Goal: Task Accomplishment & Management: Complete application form

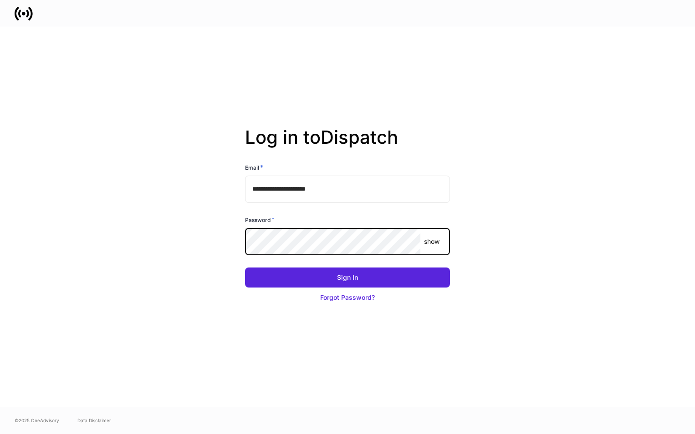
click at [245, 268] on button "Sign In" at bounding box center [347, 278] width 205 height 20
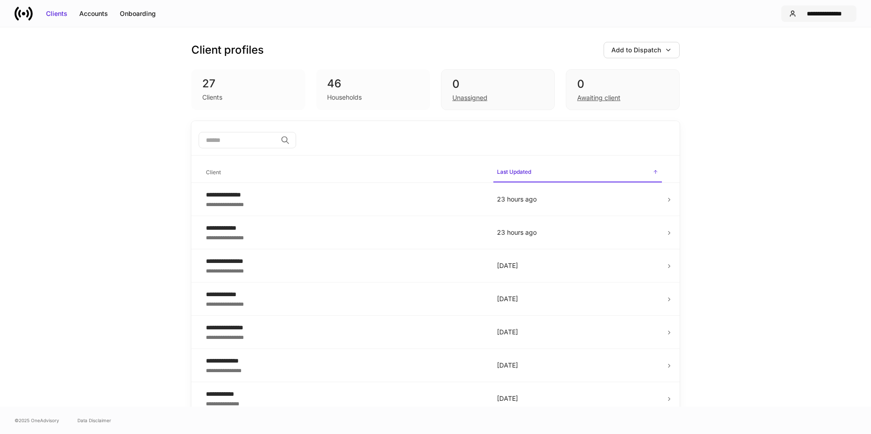
click at [826, 17] on div "**********" at bounding box center [824, 13] width 49 height 9
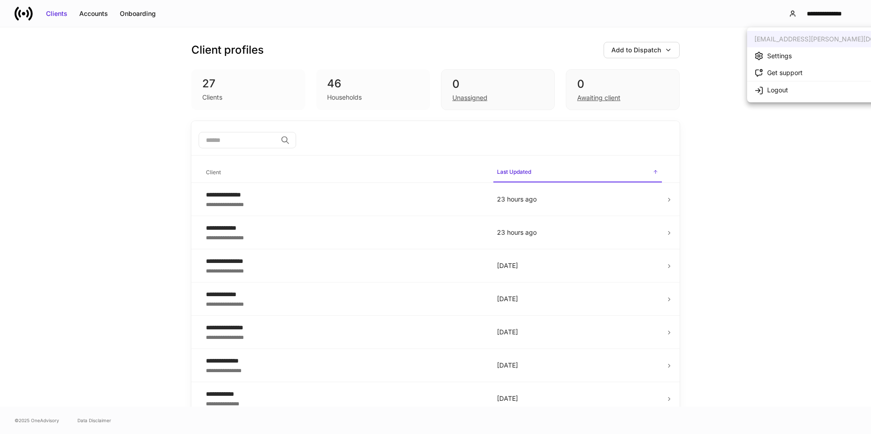
click at [649, 45] on div at bounding box center [435, 217] width 871 height 434
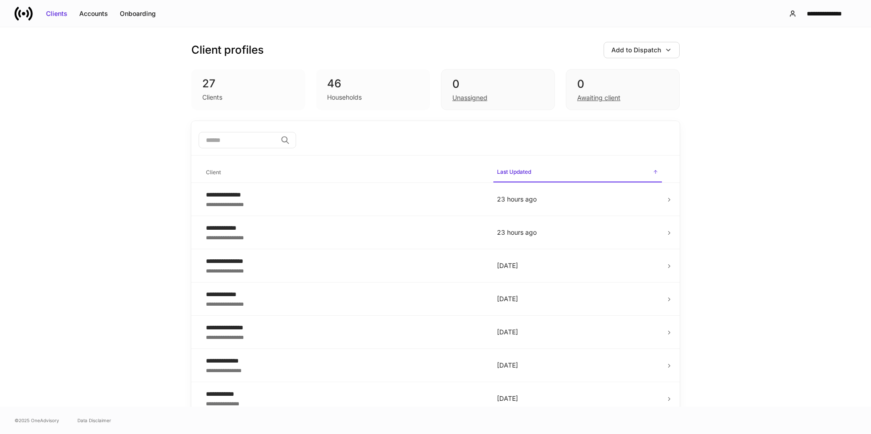
click at [649, 49] on div "Add to Dispatch" at bounding box center [636, 50] width 50 height 9
click at [607, 140] on div "View uploaded accounts" at bounding box center [624, 142] width 74 height 9
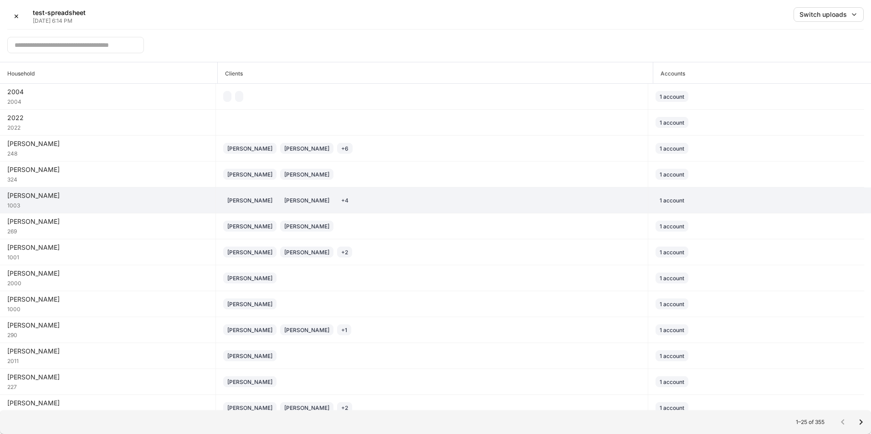
click at [124, 201] on div "1003" at bounding box center [107, 204] width 201 height 9
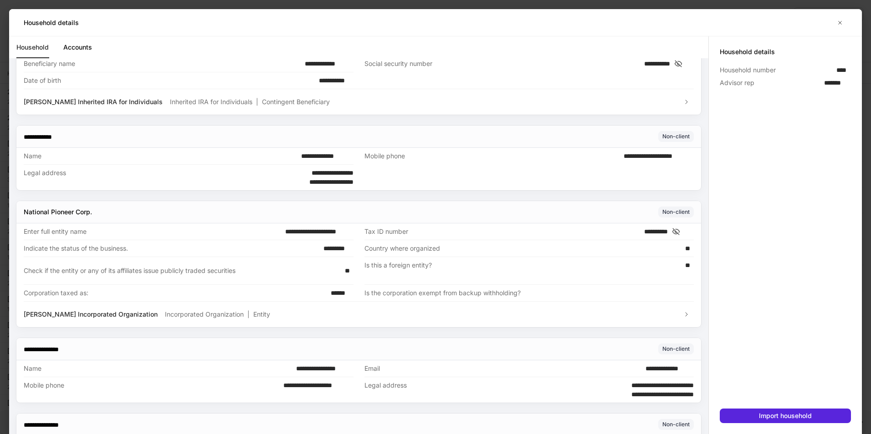
scroll to position [2231, 0]
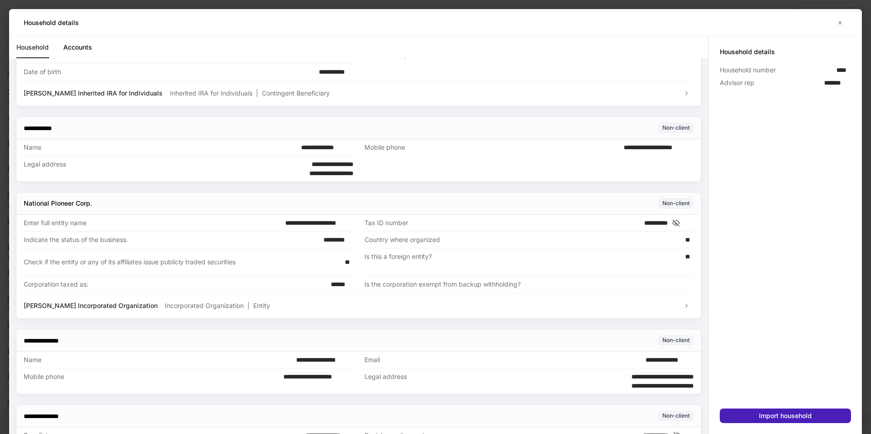
click at [753, 417] on button "Import household" at bounding box center [784, 416] width 131 height 15
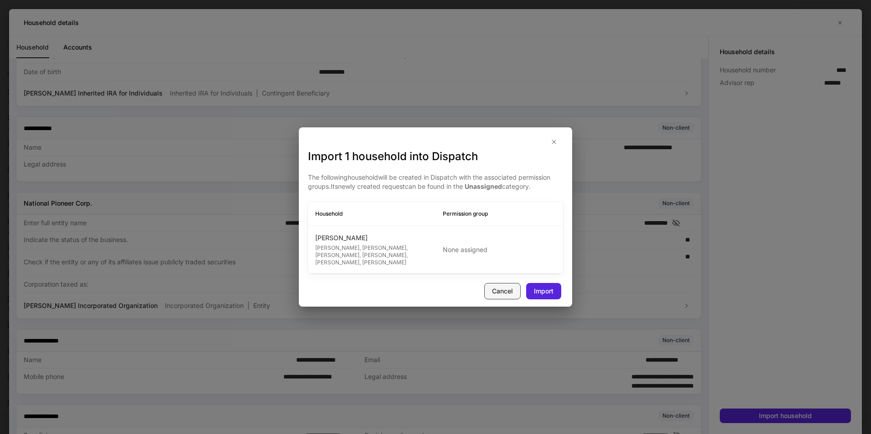
click at [511, 291] on div "Cancel" at bounding box center [502, 291] width 21 height 9
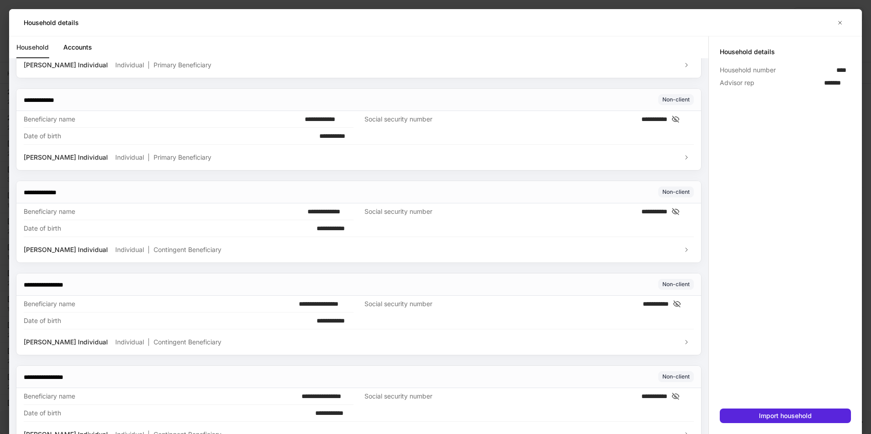
scroll to position [1230, 0]
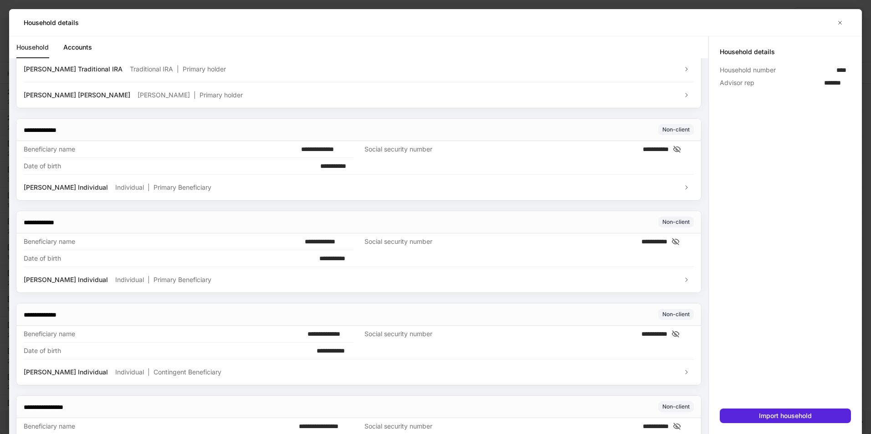
click at [85, 48] on link "Accounts" at bounding box center [77, 47] width 29 height 22
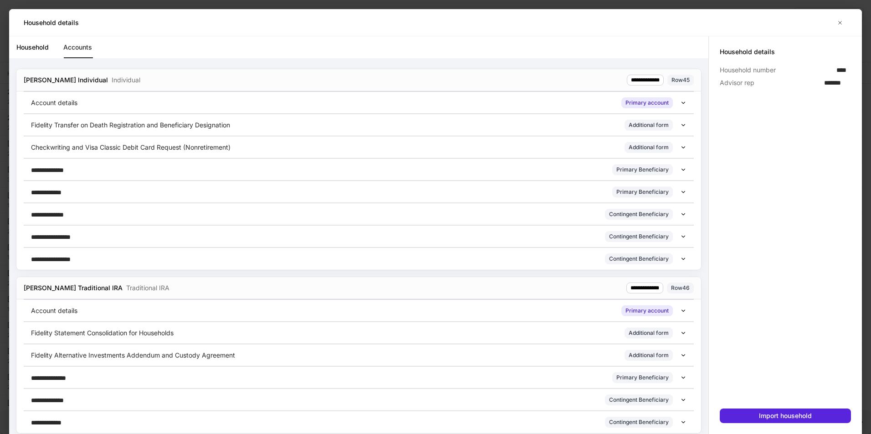
click at [671, 104] on div "Account details Primary account" at bounding box center [355, 102] width 649 height 11
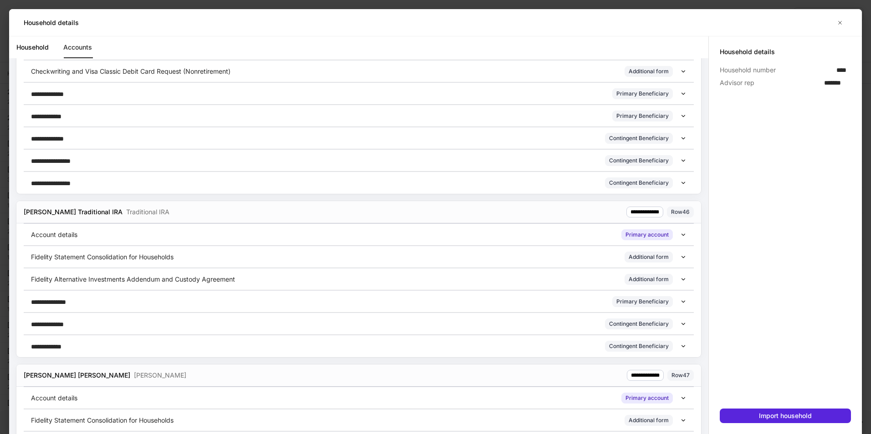
scroll to position [273, 0]
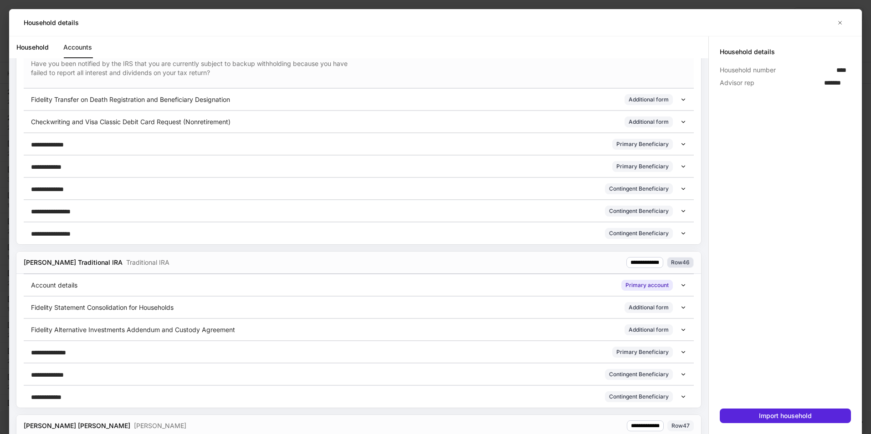
click at [671, 262] on div "Row 46" at bounding box center [680, 262] width 19 height 9
click at [566, 259] on div "**********" at bounding box center [431, 262] width 524 height 11
click at [676, 281] on div "Account details Primary account" at bounding box center [359, 285] width 670 height 22
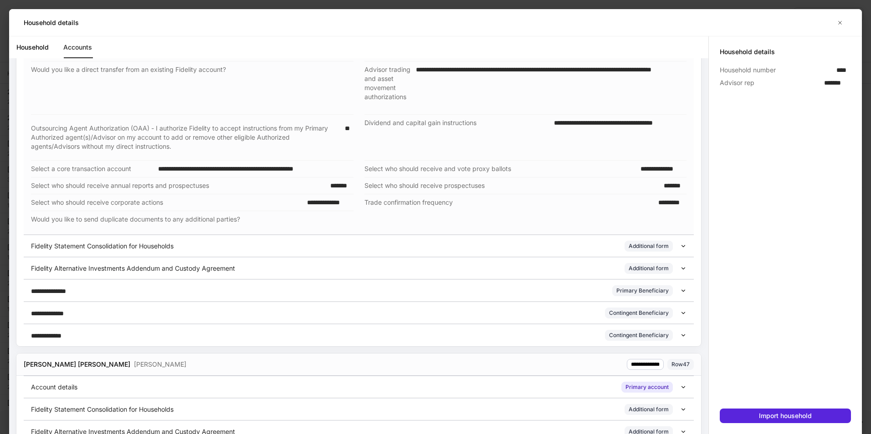
scroll to position [683, 0]
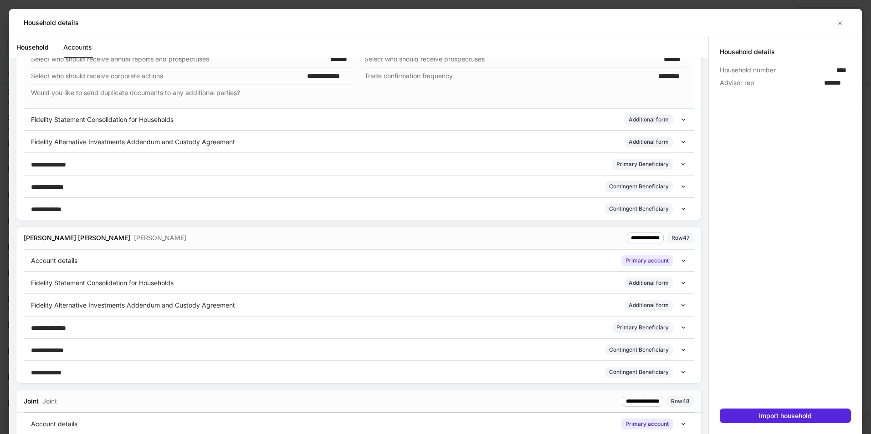
click at [679, 265] on div "Account details Primary account" at bounding box center [359, 261] width 670 height 22
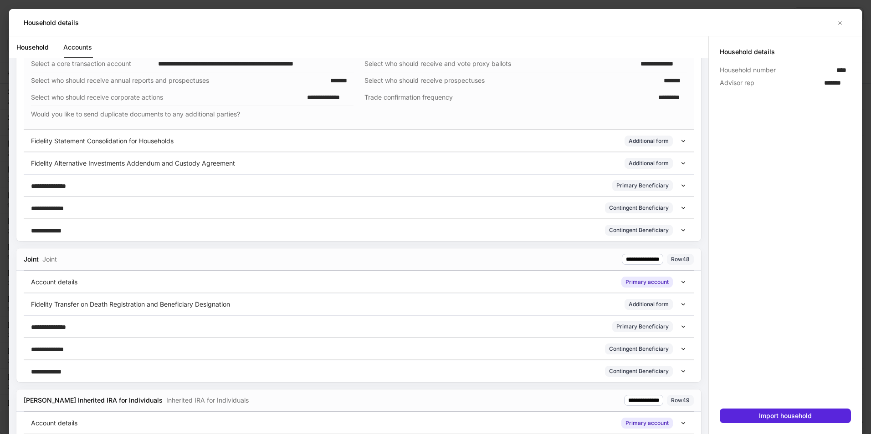
scroll to position [1047, 0]
click at [681, 277] on div "Account details Primary account" at bounding box center [359, 281] width 670 height 22
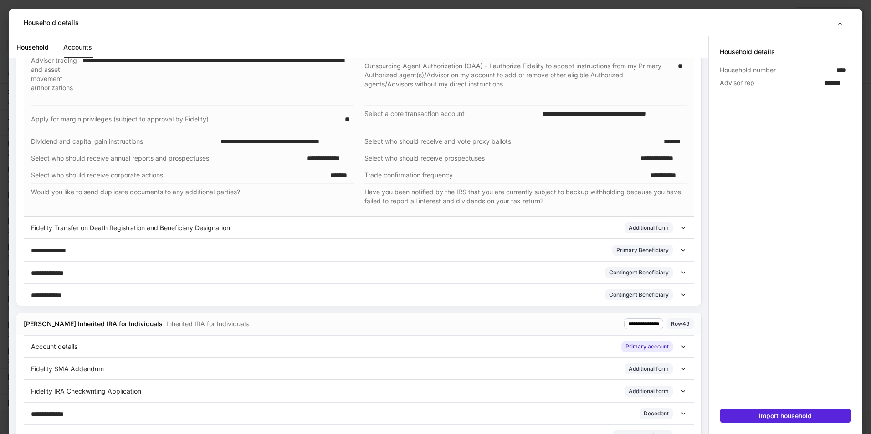
scroll to position [1366, 0]
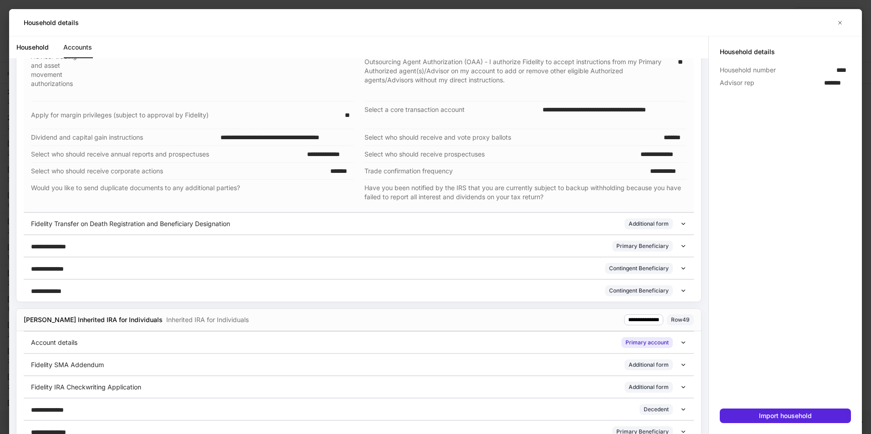
click at [680, 342] on icon at bounding box center [683, 343] width 6 height 6
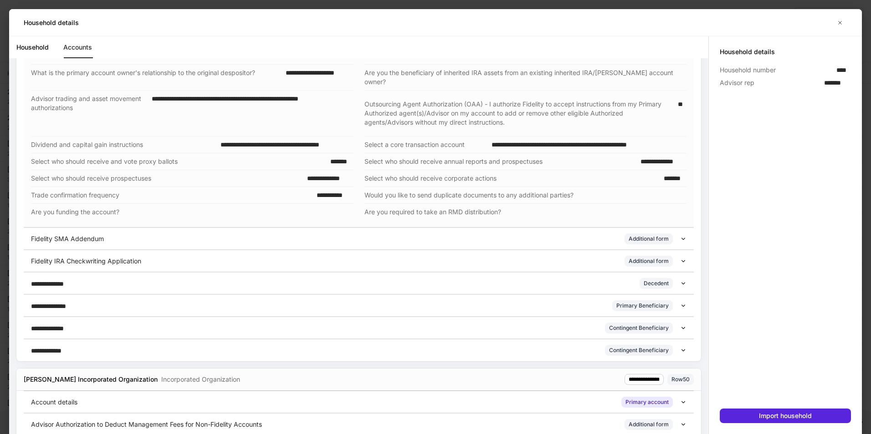
scroll to position [1729, 0]
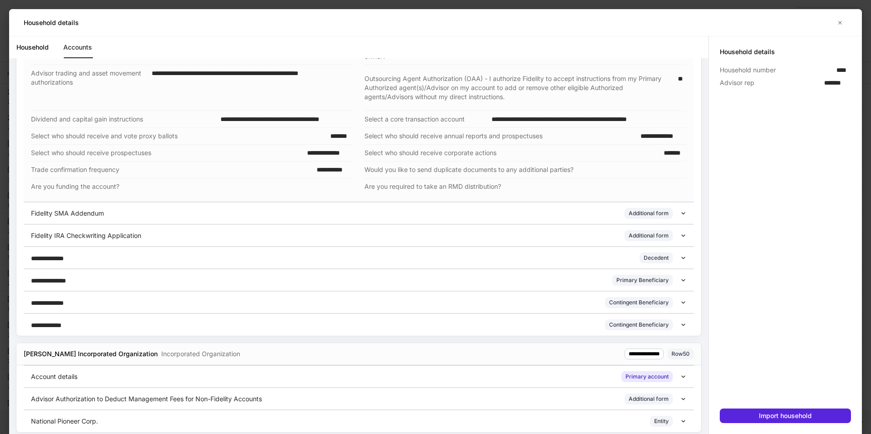
click at [673, 372] on div "Account details Primary account" at bounding box center [355, 377] width 649 height 11
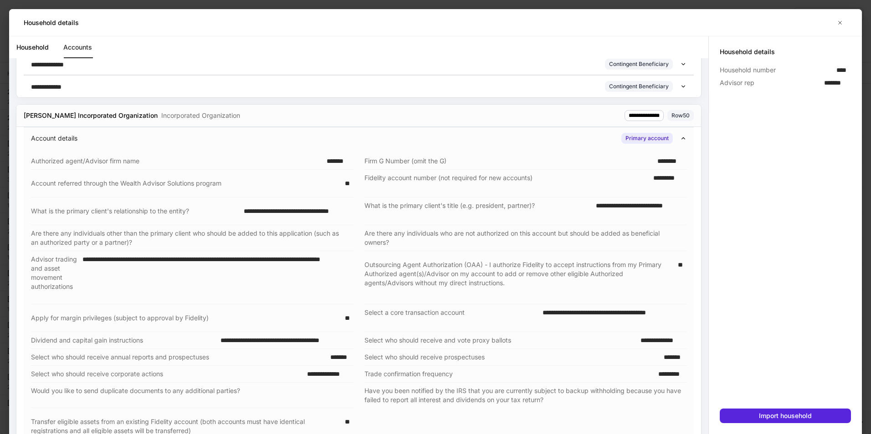
scroll to position [2032, 0]
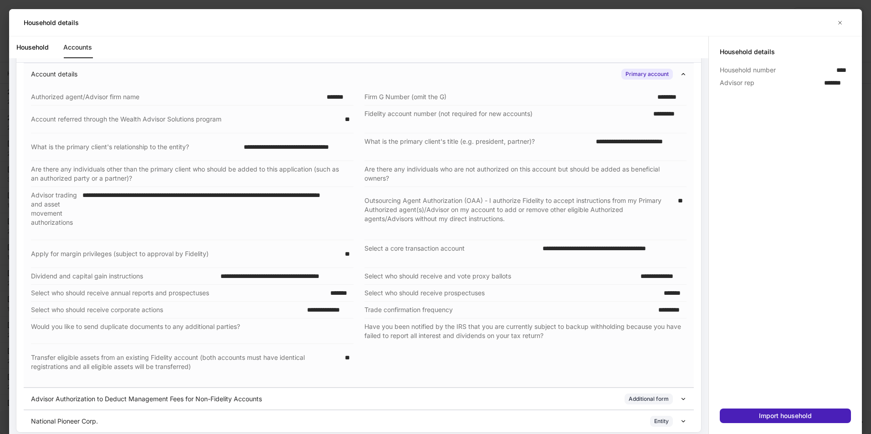
click at [773, 416] on div "Import household" at bounding box center [785, 416] width 53 height 9
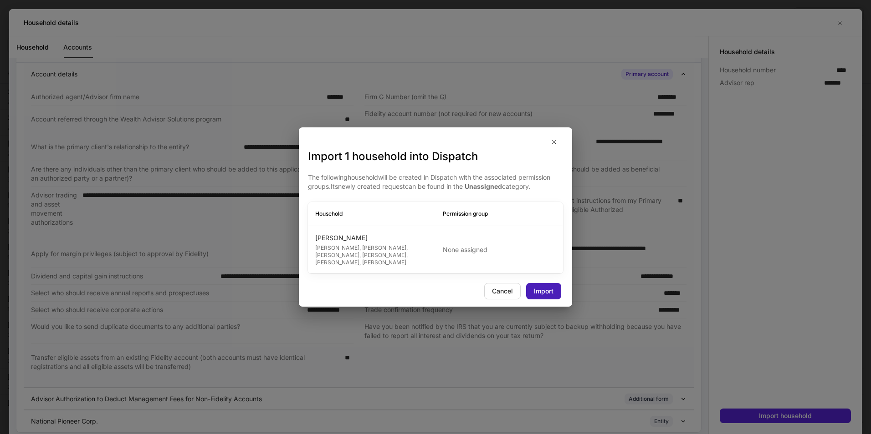
click at [544, 289] on div "Import" at bounding box center [544, 291] width 20 height 9
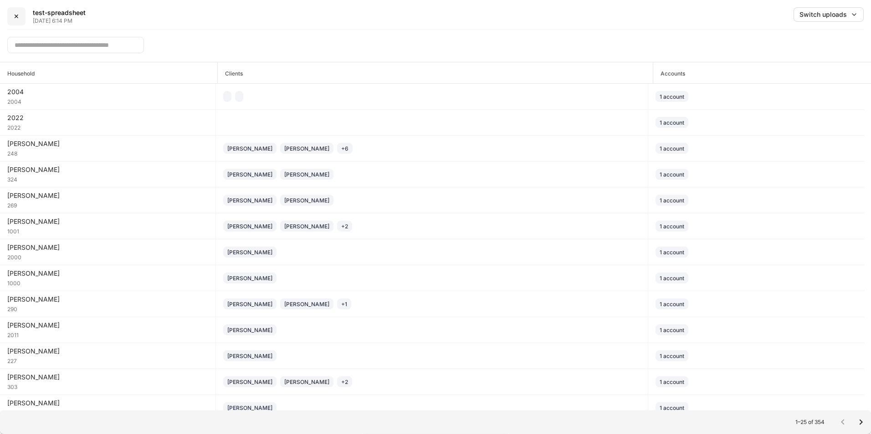
click at [16, 18] on div "✕" at bounding box center [16, 16] width 5 height 9
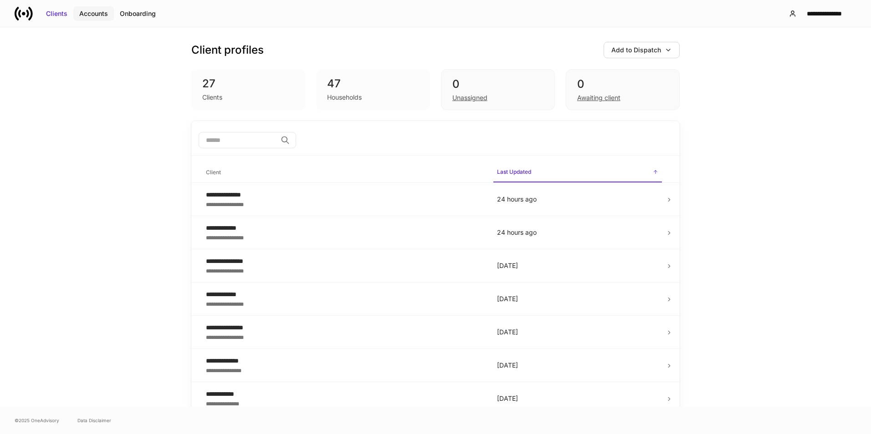
click at [92, 6] on button "Accounts" at bounding box center [93, 13] width 41 height 15
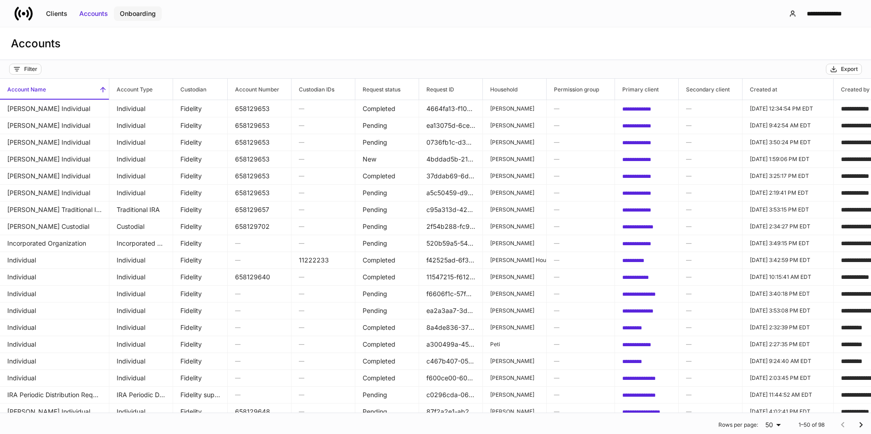
click at [128, 6] on button "Onboarding" at bounding box center [138, 13] width 48 height 15
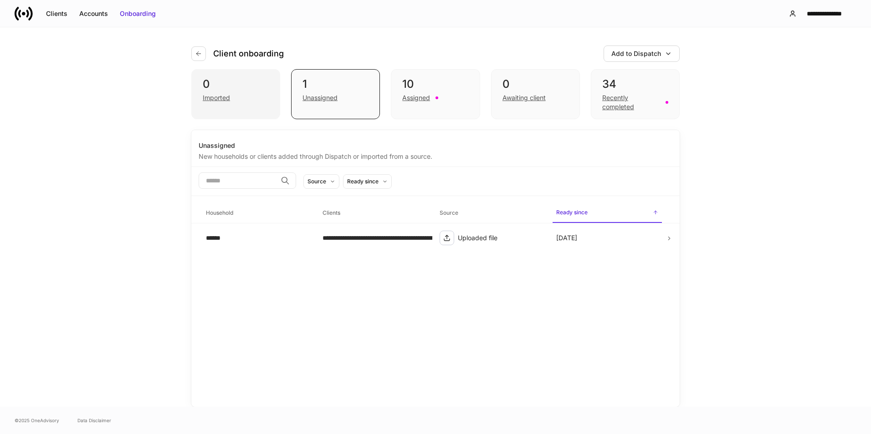
click at [224, 102] on div "0 Imported" at bounding box center [235, 94] width 89 height 50
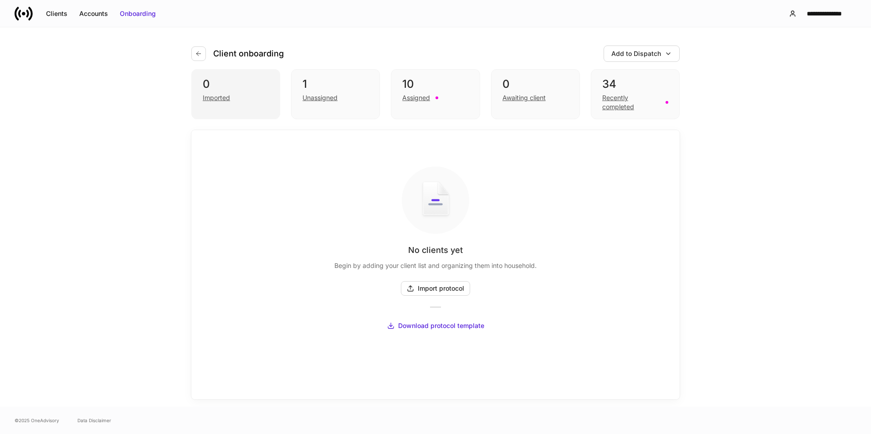
click at [224, 99] on div "Imported" at bounding box center [216, 97] width 27 height 9
click at [350, 96] on div "Unassigned" at bounding box center [335, 97] width 66 height 11
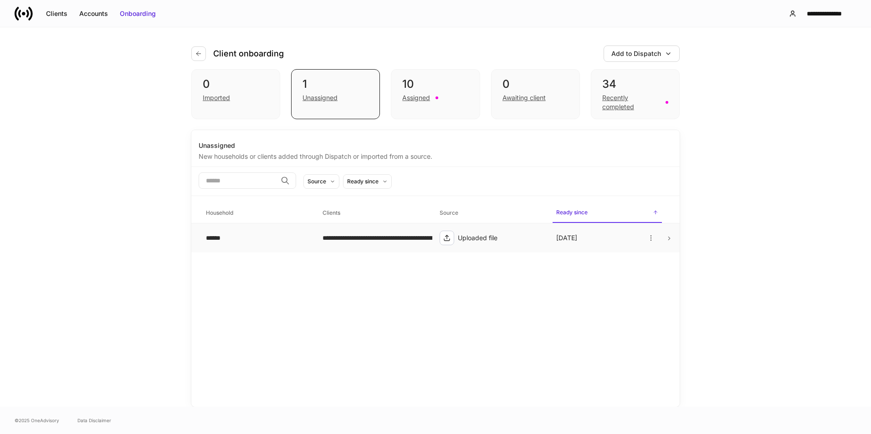
click at [308, 236] on td "******" at bounding box center [257, 239] width 117 height 30
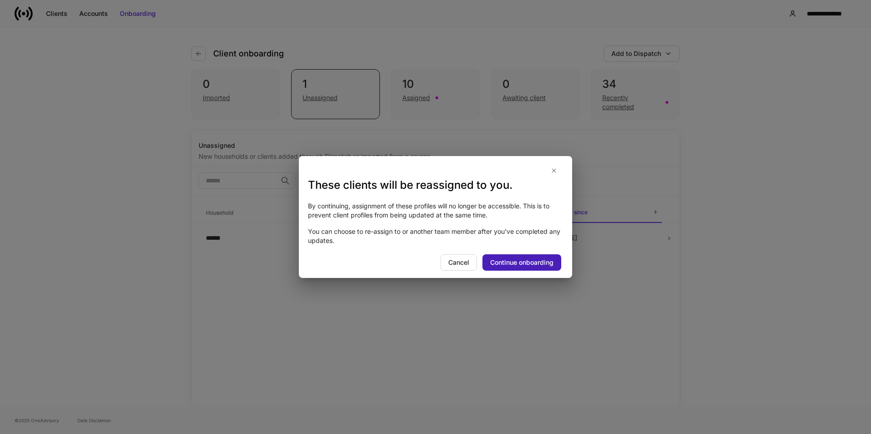
click at [540, 261] on div "Continue onboarding" at bounding box center [521, 262] width 63 height 9
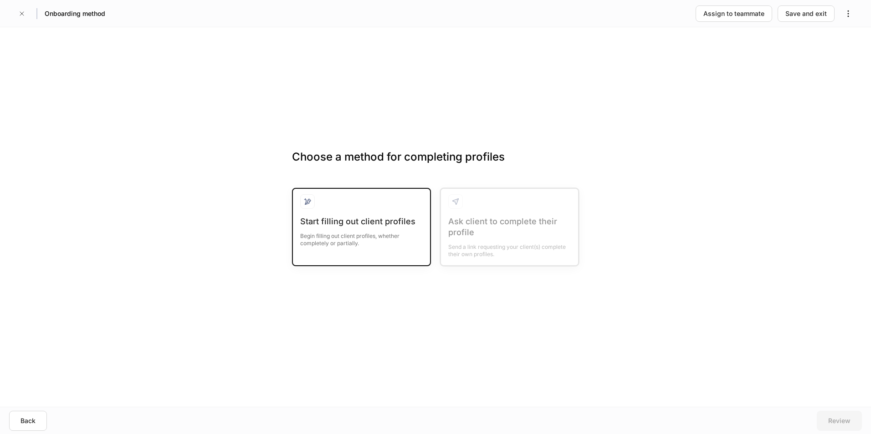
click at [347, 241] on div "Begin filling out client profiles, whether completely or partially." at bounding box center [361, 237] width 122 height 20
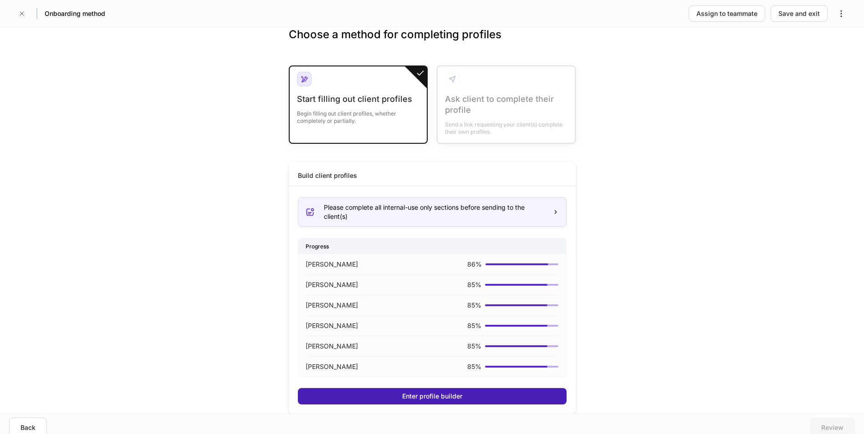
click at [431, 395] on div "Enter profile builder" at bounding box center [432, 396] width 60 height 9
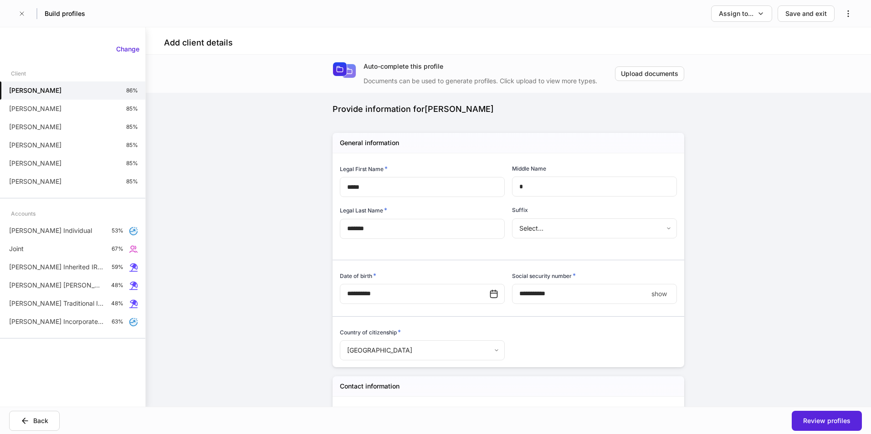
type input "**********"
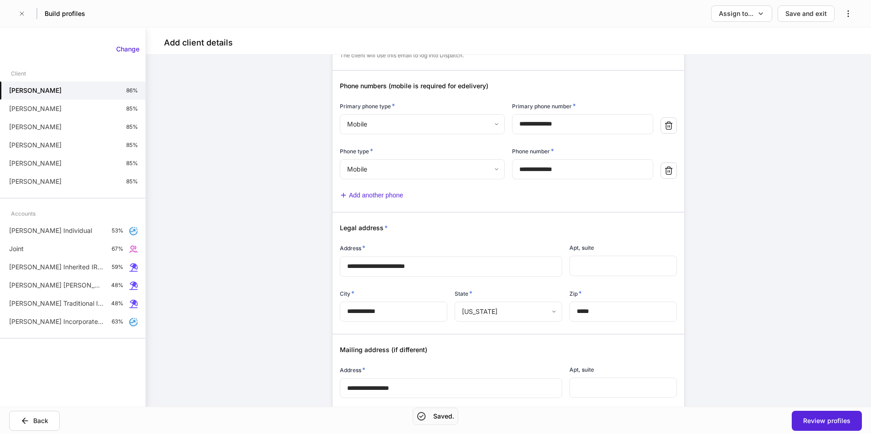
scroll to position [455, 0]
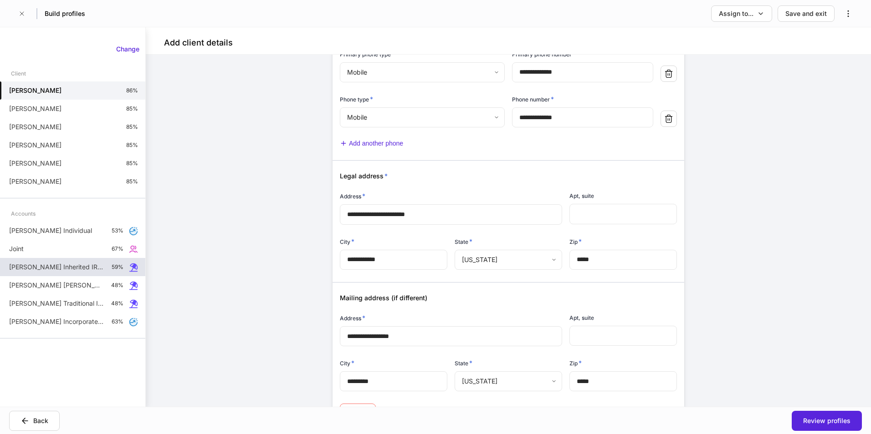
click at [131, 268] on icon at bounding box center [133, 267] width 9 height 9
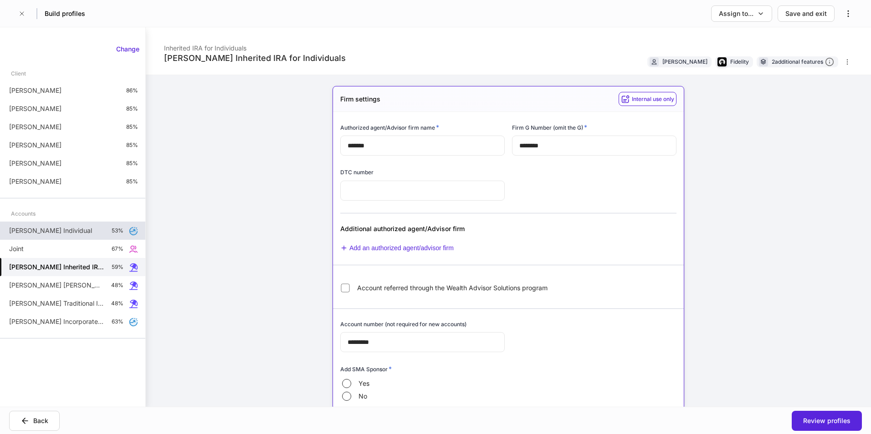
click at [131, 236] on div "[PERSON_NAME] Individual 53%" at bounding box center [72, 231] width 145 height 18
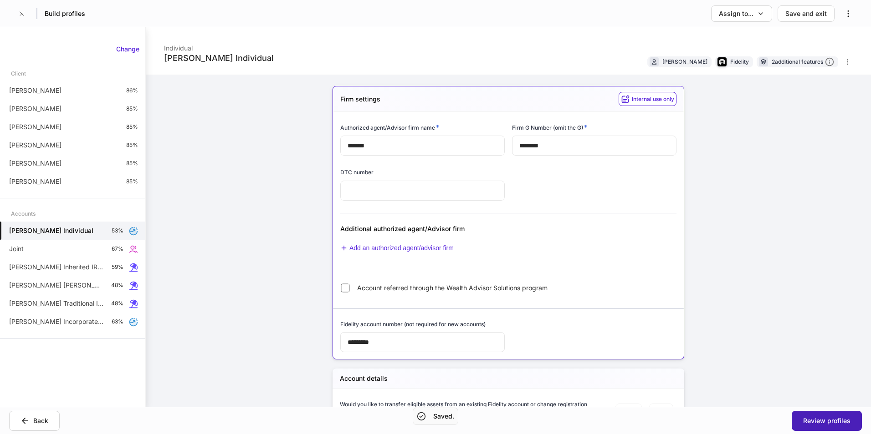
click at [839, 421] on div "Review profiles" at bounding box center [826, 421] width 47 height 9
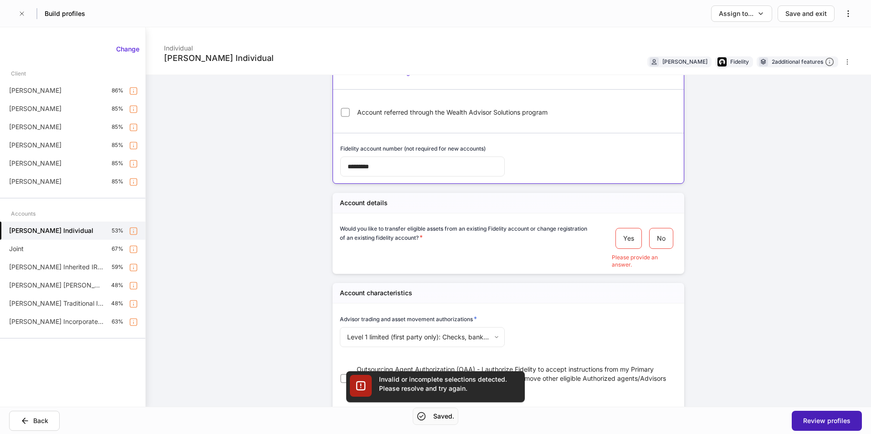
scroll to position [197, 0]
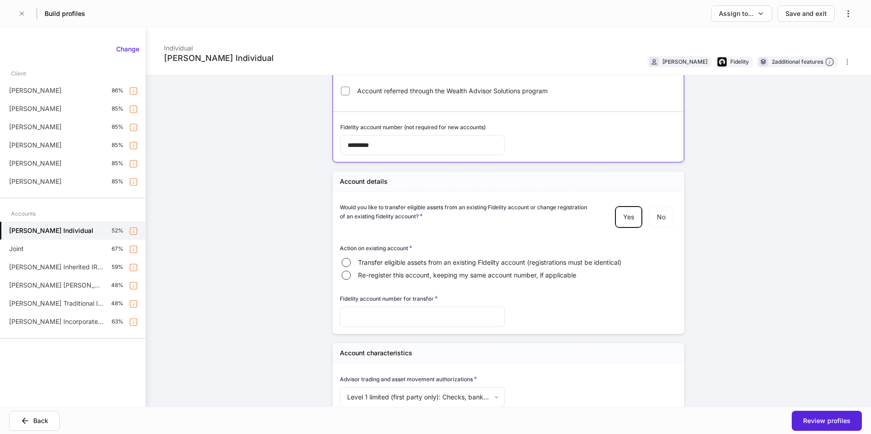
click at [552, 265] on span "Transfer eligible assets from an existing Fidelity account (registrations must …" at bounding box center [489, 262] width 263 height 9
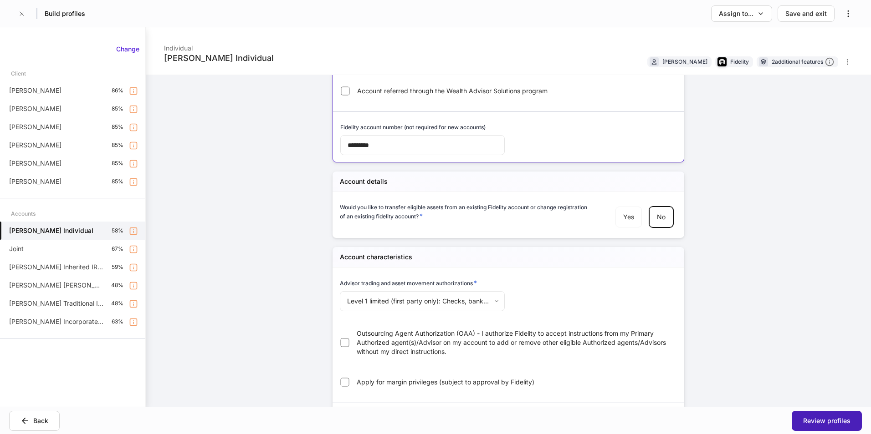
click at [829, 421] on div "Review profiles" at bounding box center [826, 421] width 47 height 9
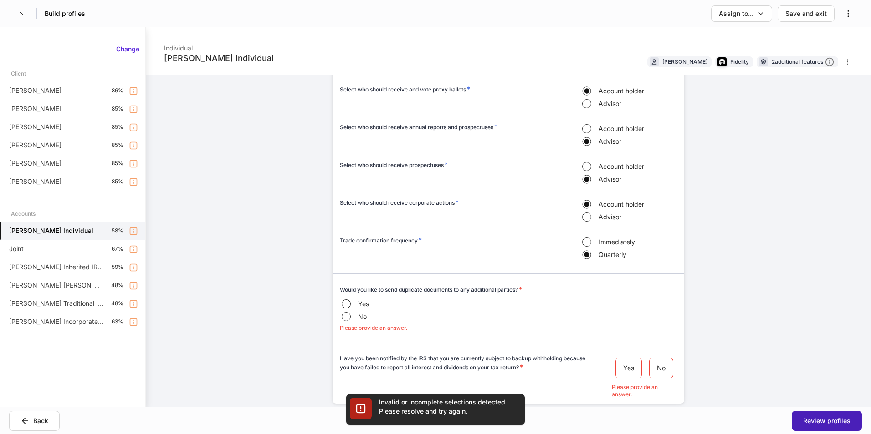
scroll to position [852, 0]
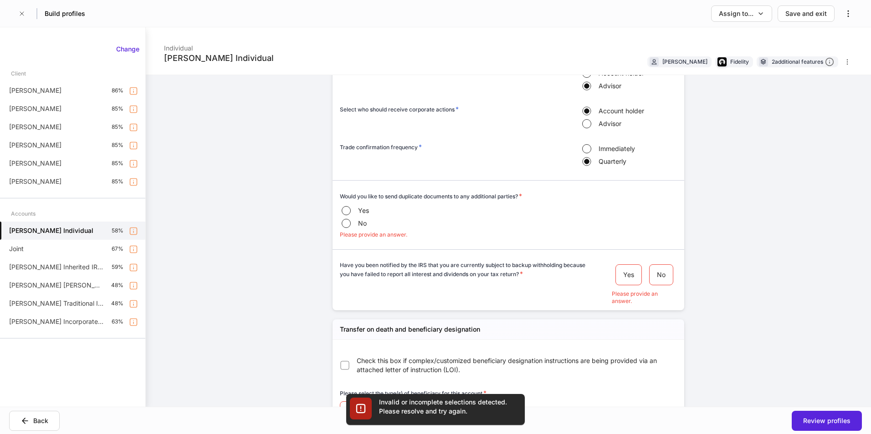
drag, startPoint x: 360, startPoint y: 224, endPoint x: 503, endPoint y: 228, distance: 142.6
click at [360, 224] on span "No" at bounding box center [362, 223] width 9 height 9
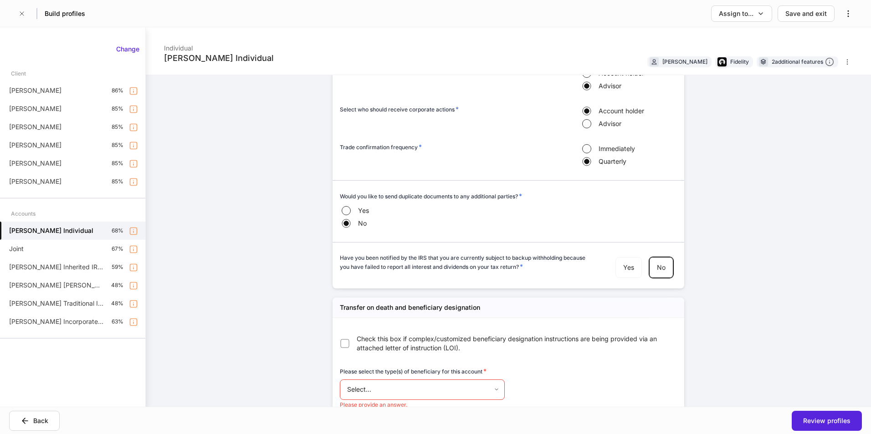
click at [451, 385] on body "Build profiles Assign to... Save and exit [PERSON_NAME] Individual Individual […" at bounding box center [435, 217] width 871 height 434
click at [451, 385] on li "Primary" at bounding box center [418, 381] width 161 height 15
type input "*******"
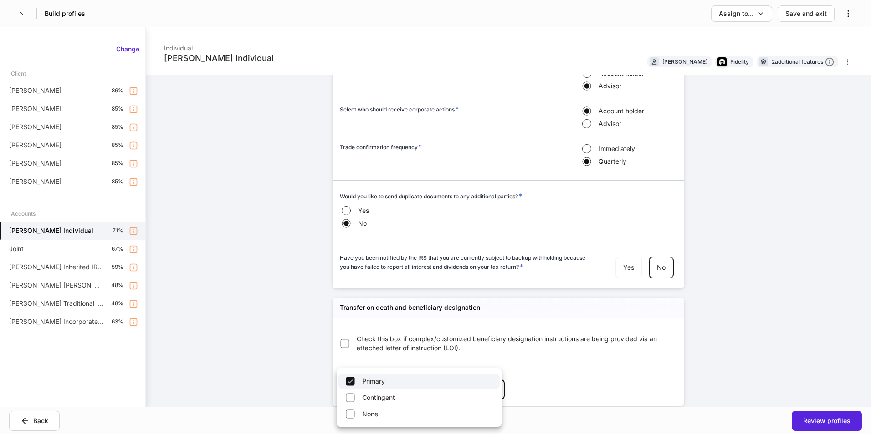
click at [717, 342] on div at bounding box center [435, 217] width 871 height 434
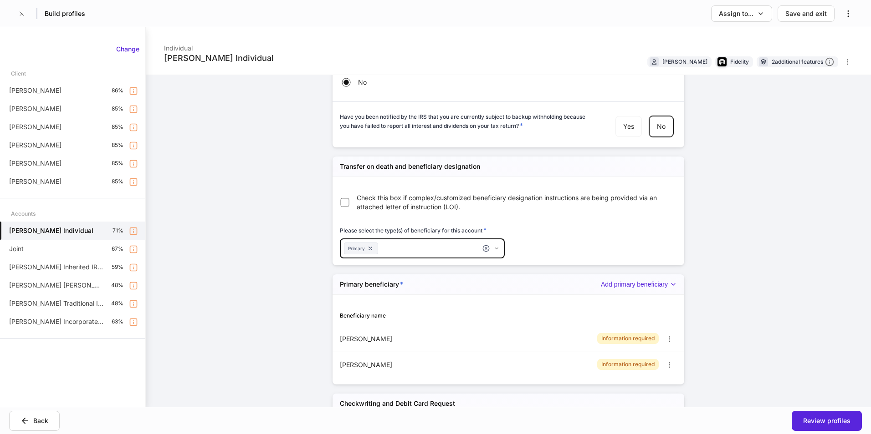
scroll to position [1034, 0]
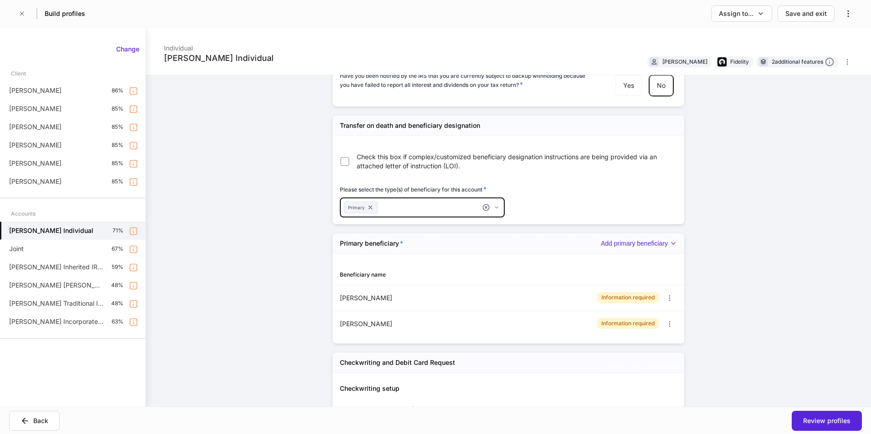
click at [516, 298] on div "Information required" at bounding box center [595, 298] width 161 height 15
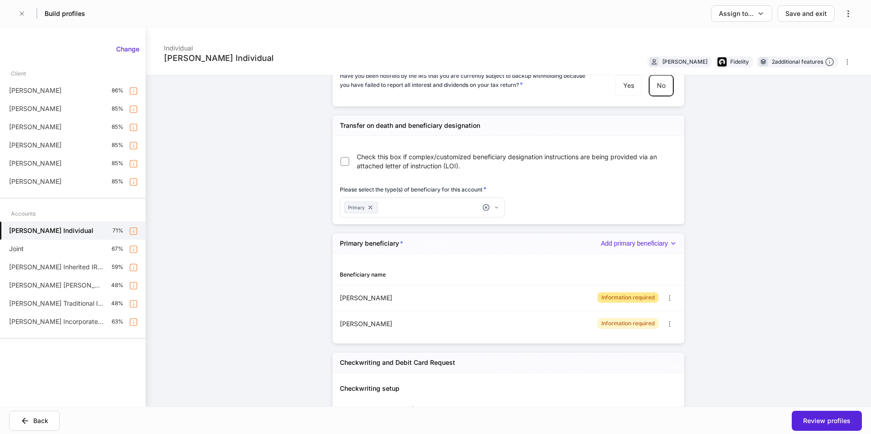
click at [647, 296] on div "Information required" at bounding box center [627, 297] width 53 height 9
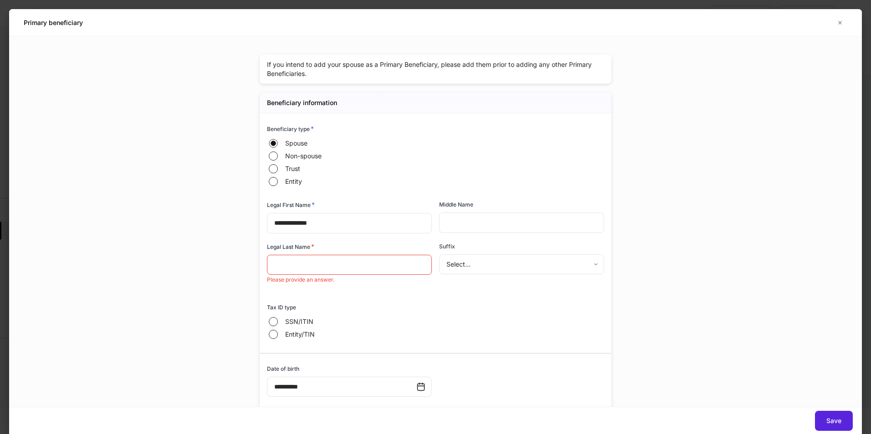
scroll to position [19, 0]
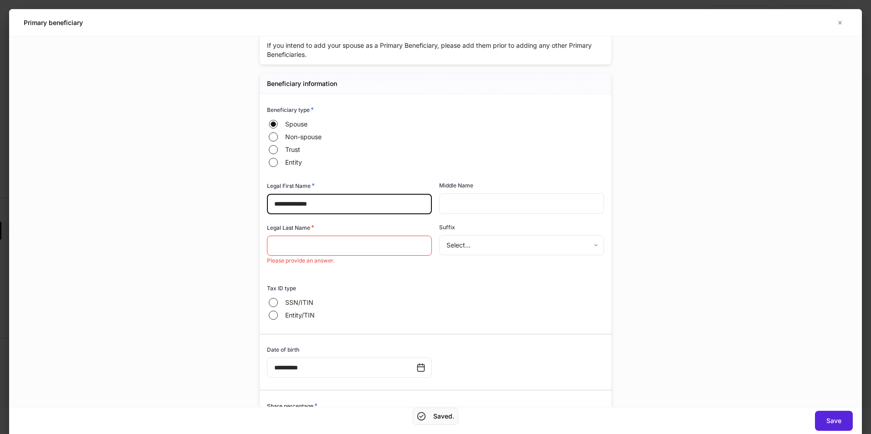
drag, startPoint x: 334, startPoint y: 201, endPoint x: 294, endPoint y: 208, distance: 40.2
click at [294, 208] on input "**********" at bounding box center [349, 204] width 165 height 20
type input "******"
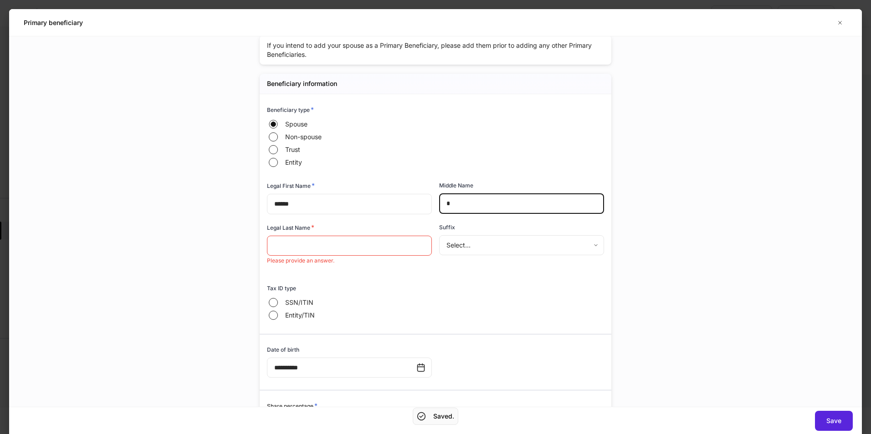
type input "*"
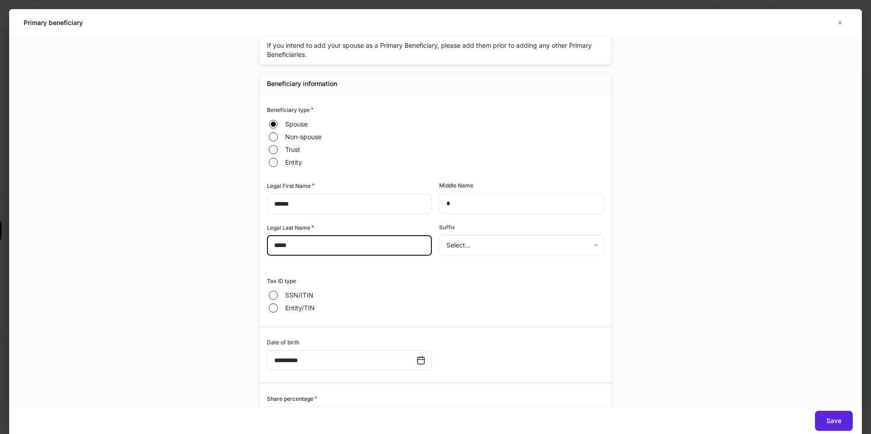
type input "*****"
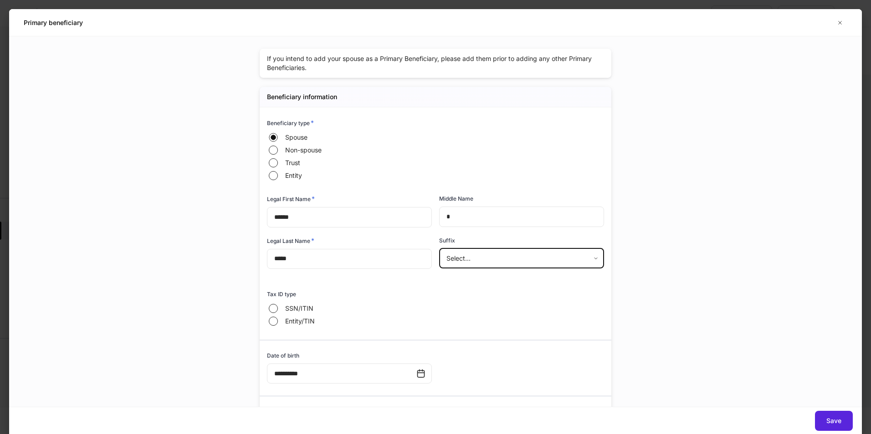
scroll to position [0, 0]
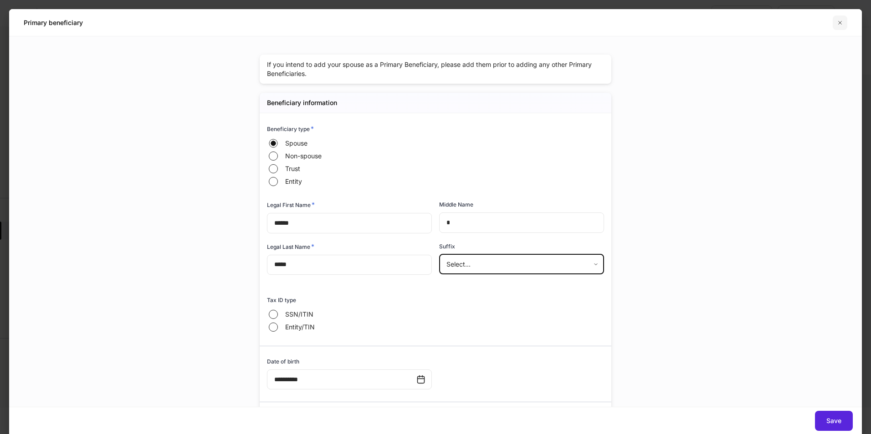
click at [842, 22] on icon "button" at bounding box center [839, 22] width 7 height 7
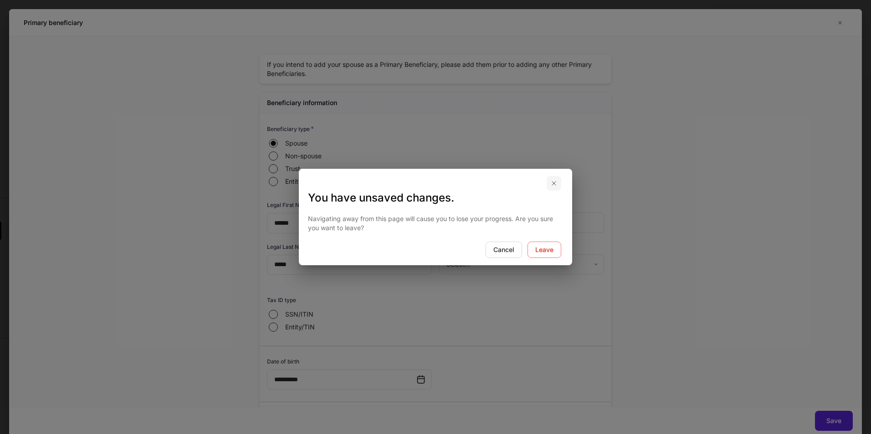
click at [555, 183] on icon "button" at bounding box center [553, 183] width 7 height 7
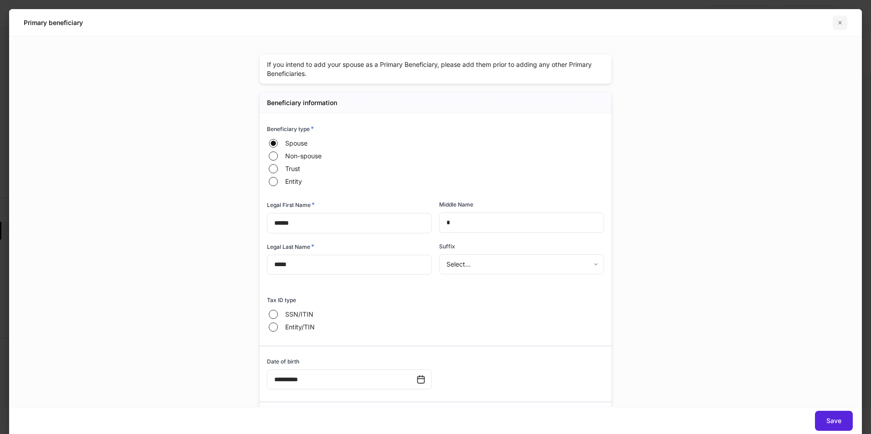
click at [843, 23] on button "button" at bounding box center [839, 22] width 15 height 15
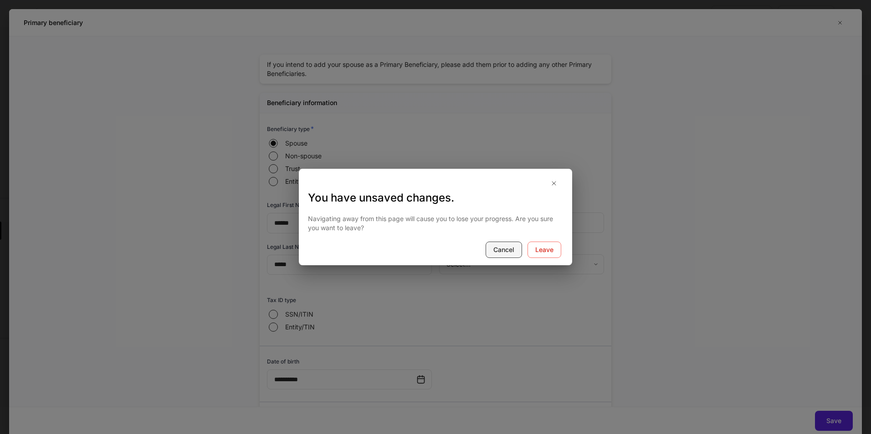
click at [513, 243] on button "Cancel" at bounding box center [503, 250] width 36 height 16
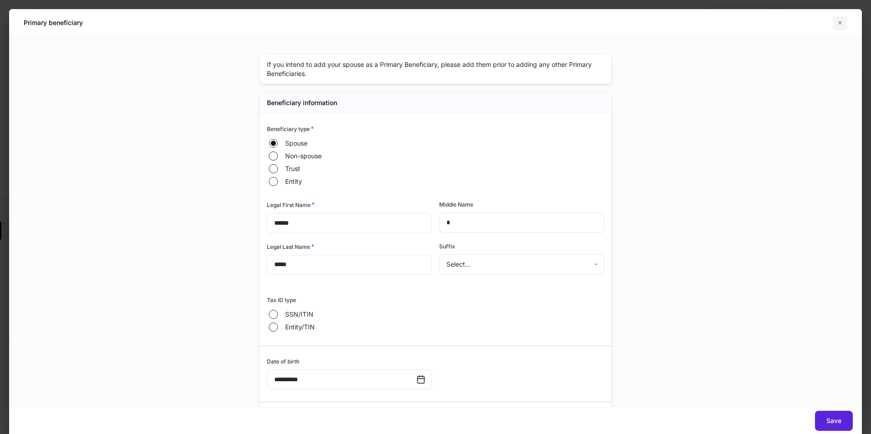
click at [837, 21] on icon "button" at bounding box center [839, 22] width 7 height 7
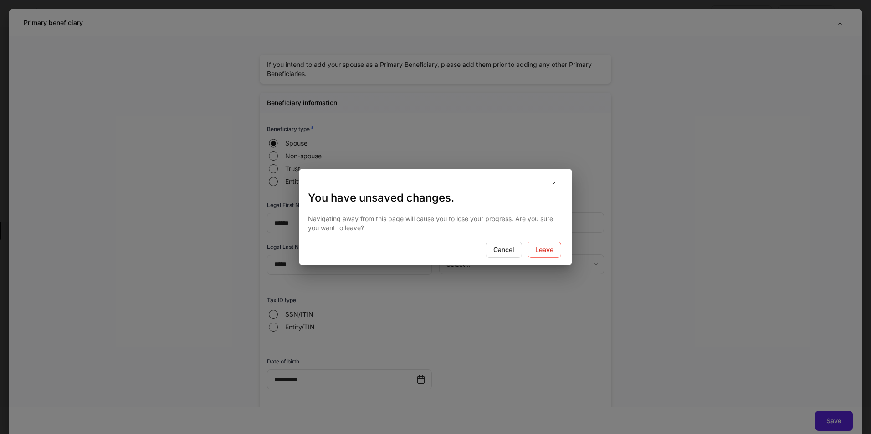
click at [531, 251] on button "Leave" at bounding box center [544, 250] width 34 height 16
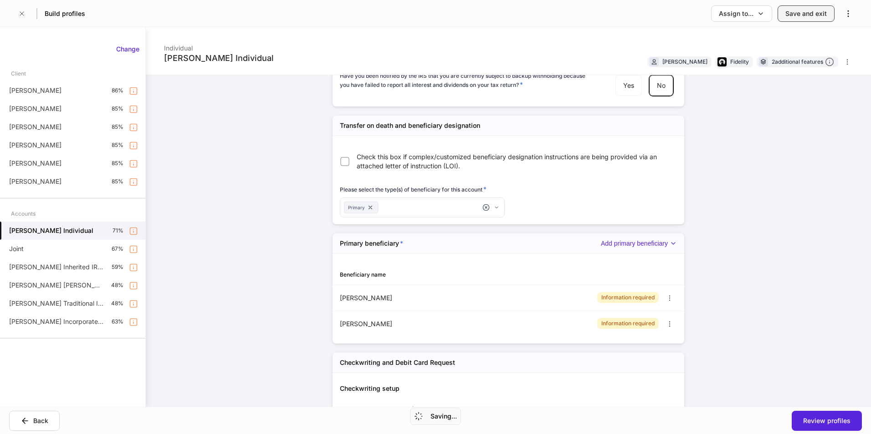
click at [817, 11] on div "Save and exit" at bounding box center [805, 13] width 41 height 9
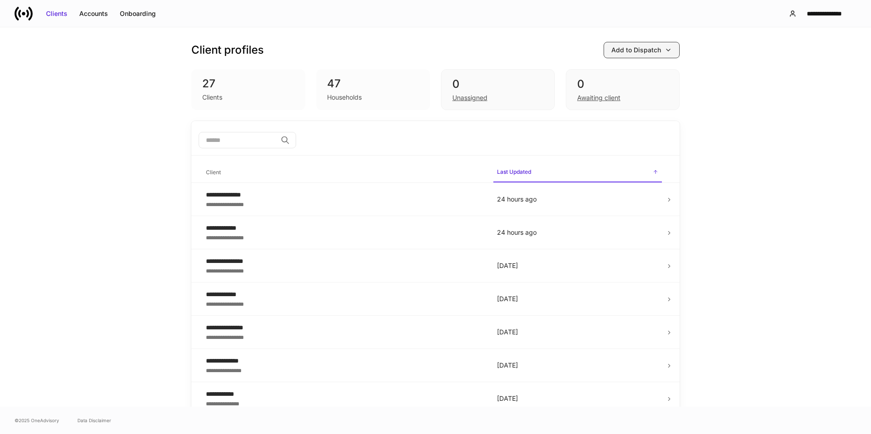
click at [671, 47] on button "Add to Dispatch" at bounding box center [641, 50] width 76 height 16
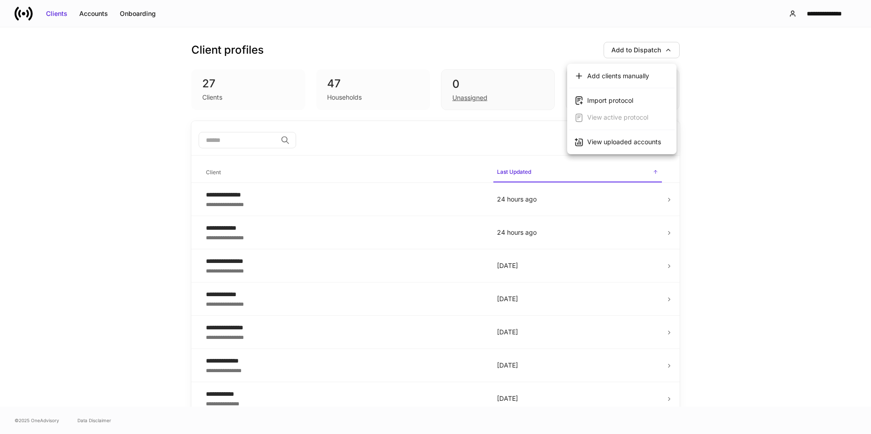
click at [613, 145] on div "View uploaded accounts" at bounding box center [624, 142] width 74 height 9
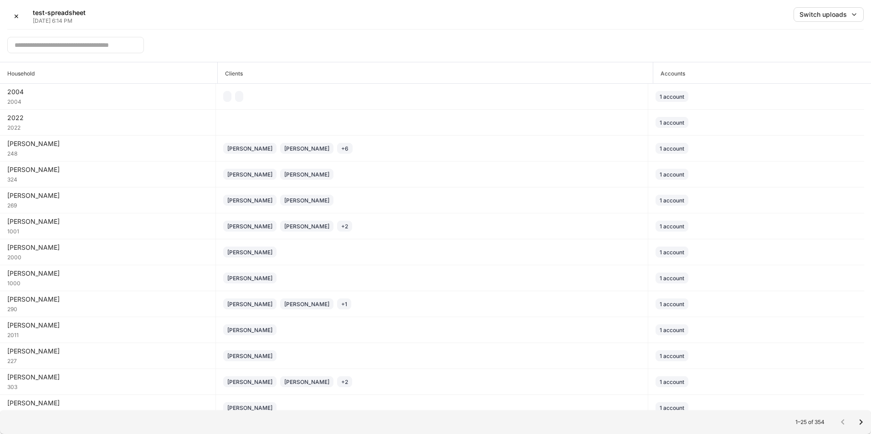
click at [78, 49] on input "text" at bounding box center [75, 45] width 137 height 16
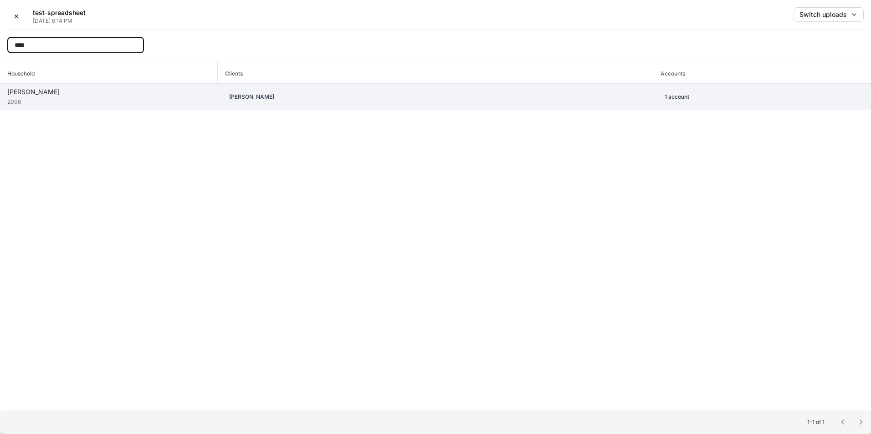
click at [129, 87] on div "[PERSON_NAME]" at bounding box center [108, 91] width 203 height 9
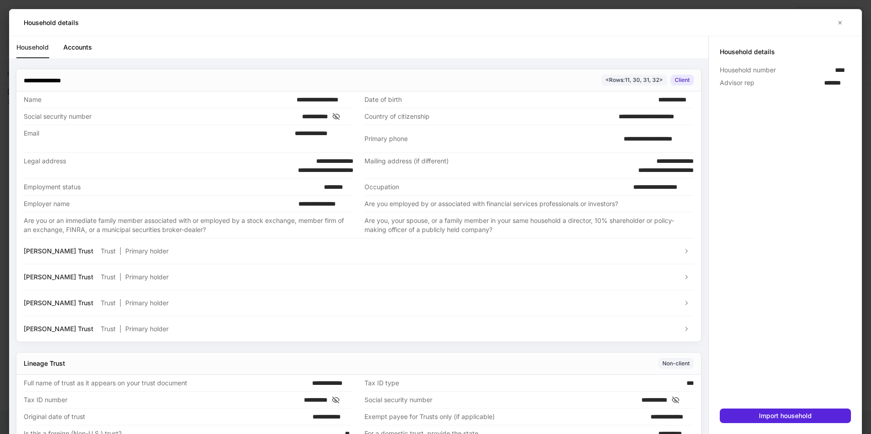
click at [71, 46] on link "Accounts" at bounding box center [77, 47] width 29 height 22
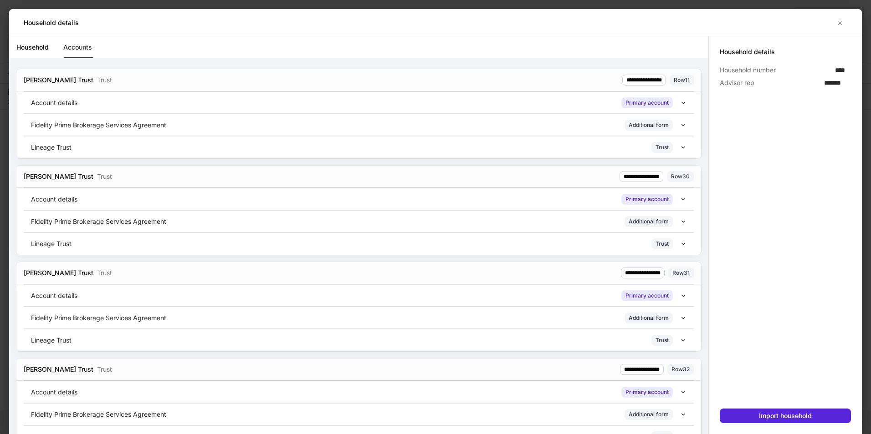
click at [286, 146] on div "Lineage Trust Trust" at bounding box center [355, 147] width 649 height 11
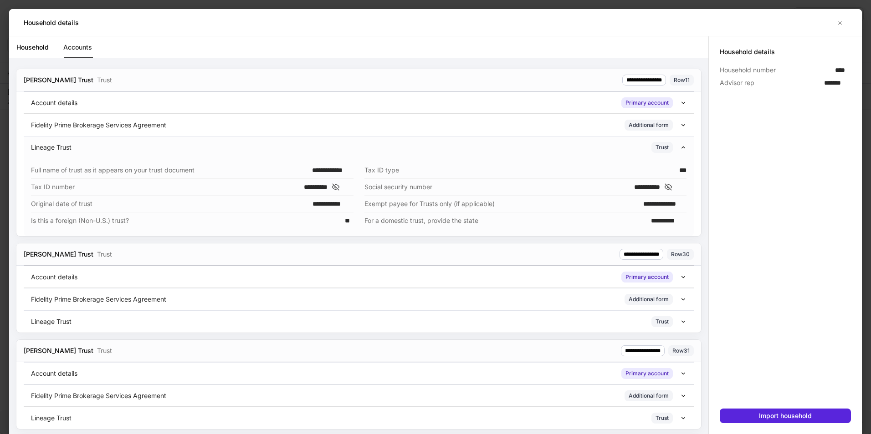
click at [293, 128] on div "Fidelity Prime Brokerage Services Agreement Additional form" at bounding box center [355, 125] width 649 height 11
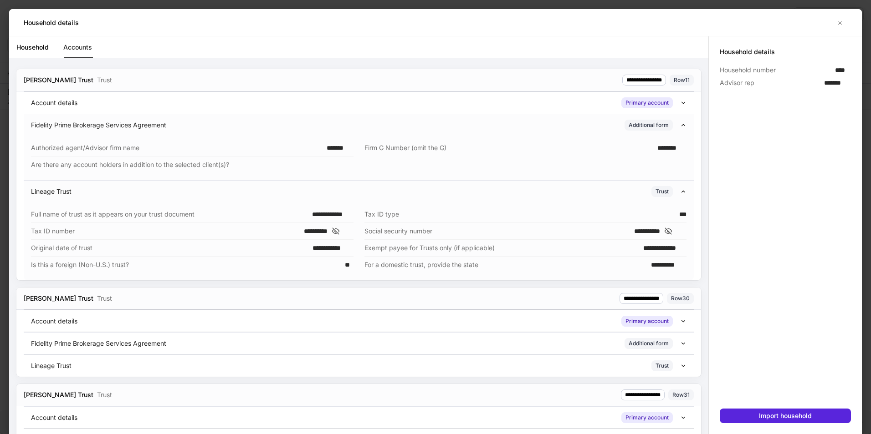
click at [305, 107] on div "Account details Primary account" at bounding box center [355, 102] width 649 height 11
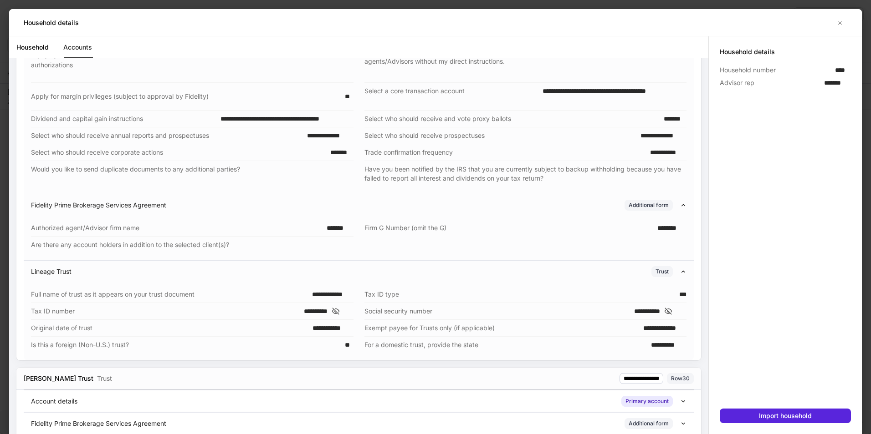
scroll to position [159, 0]
click at [839, 23] on icon "button" at bounding box center [839, 22] width 7 height 7
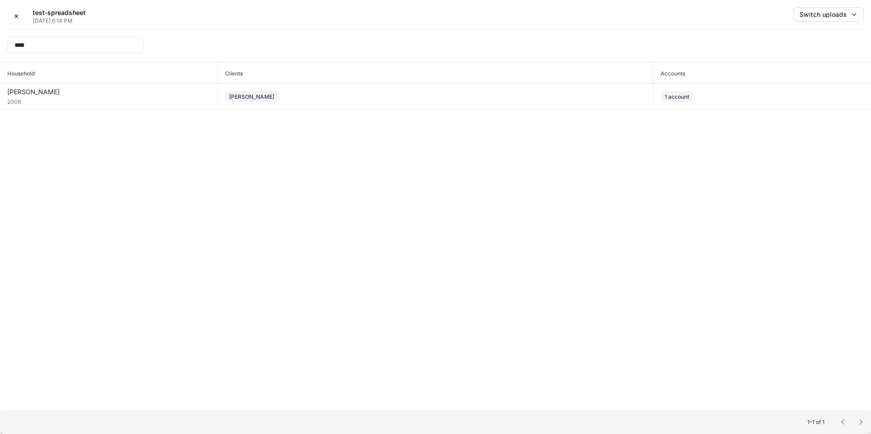
click at [43, 45] on input "****" at bounding box center [75, 45] width 137 height 16
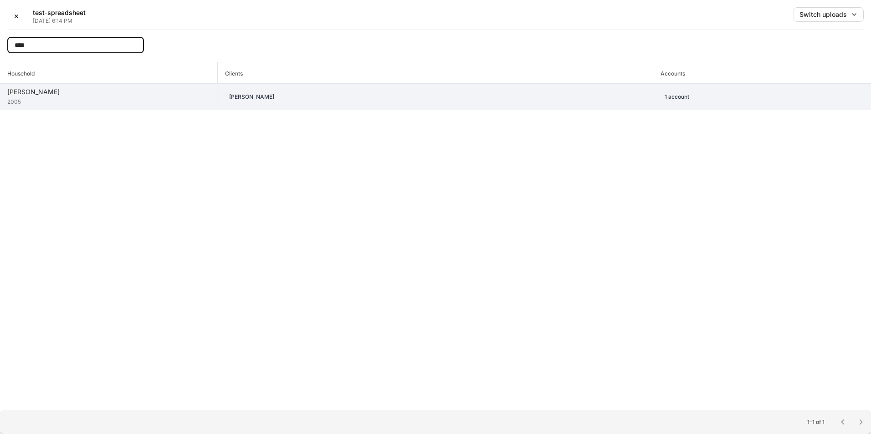
type input "****"
click at [154, 105] on div "2005" at bounding box center [108, 101] width 203 height 9
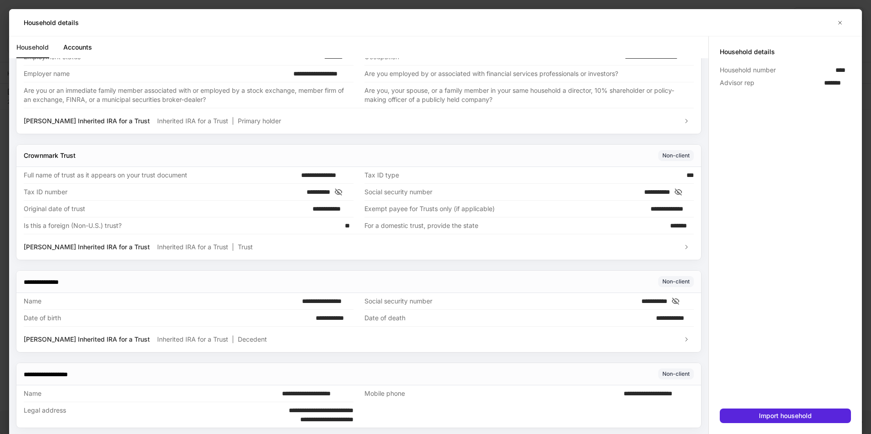
scroll to position [135, 0]
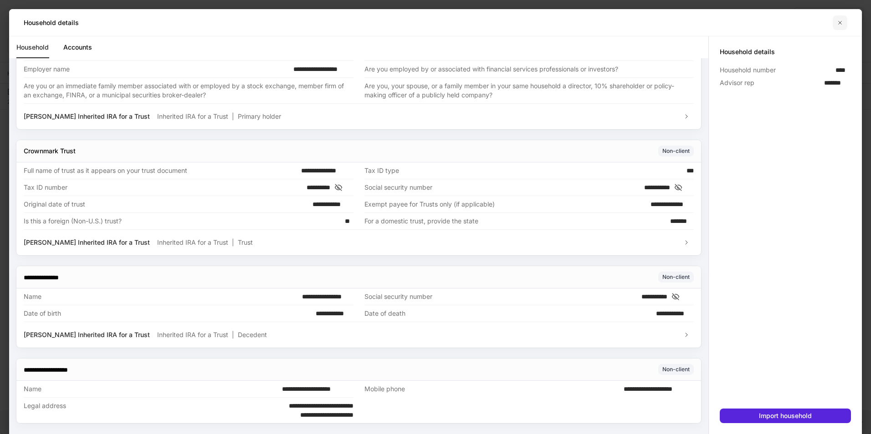
click at [835, 21] on button "button" at bounding box center [839, 22] width 15 height 15
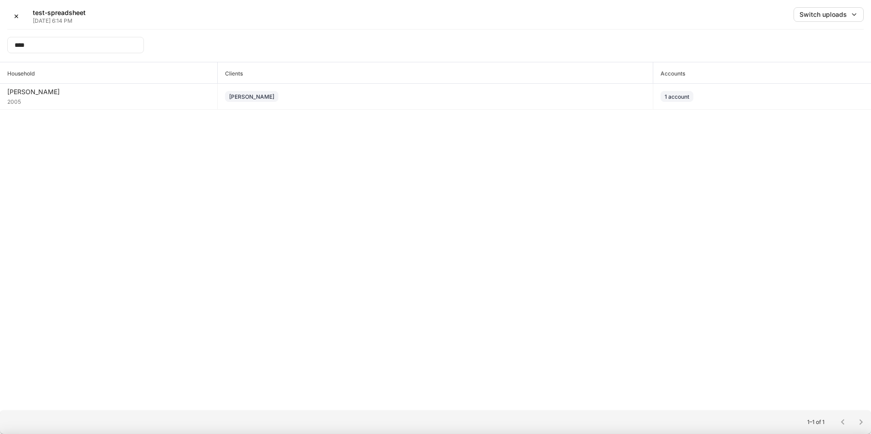
scroll to position [126, 0]
click at [19, 17] on button "✕" at bounding box center [16, 16] width 18 height 18
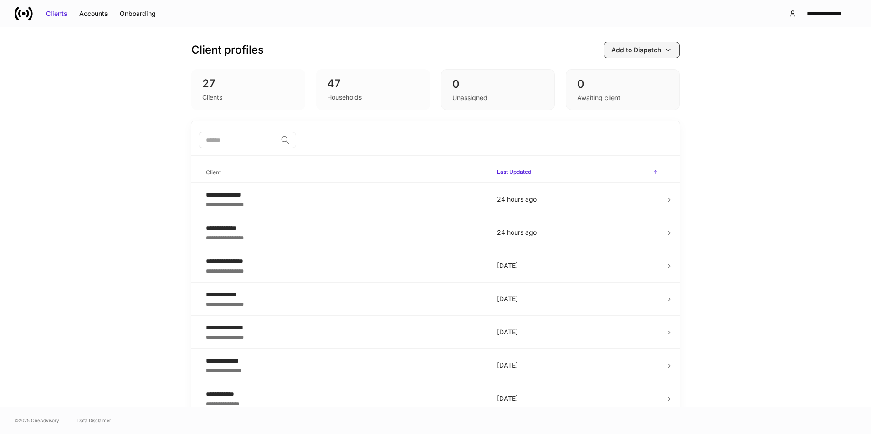
click at [661, 46] on div "Add to Dispatch" at bounding box center [641, 50] width 61 height 9
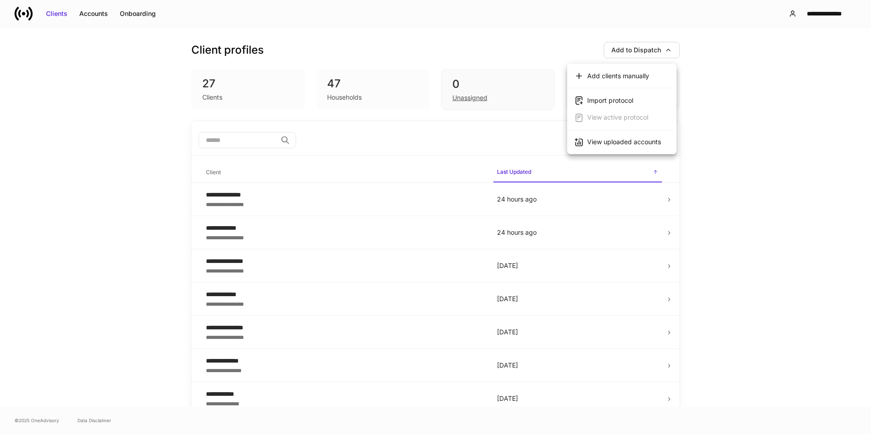
click at [815, 87] on div at bounding box center [435, 217] width 871 height 434
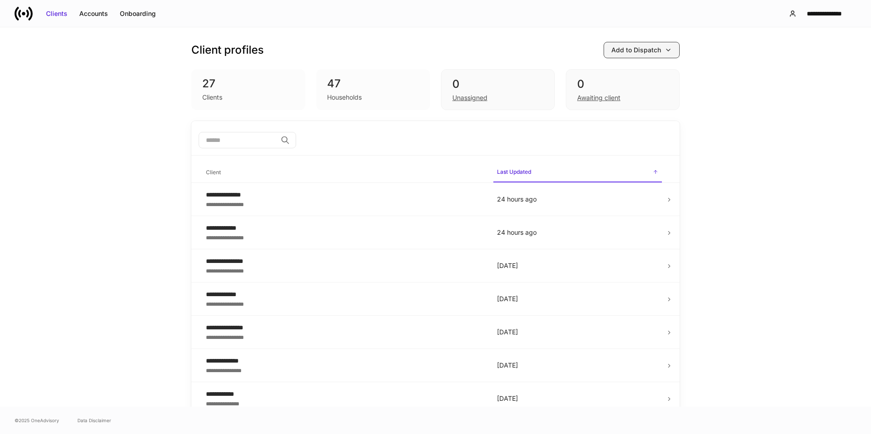
click at [629, 45] on button "Add to Dispatch" at bounding box center [641, 50] width 76 height 16
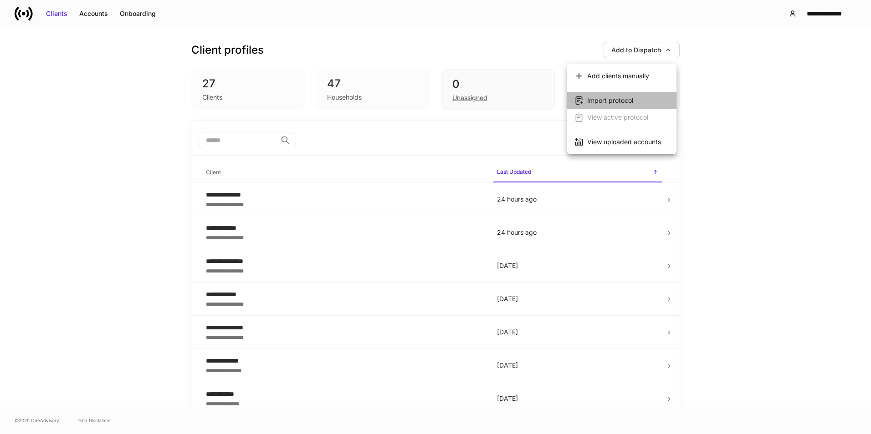
click at [606, 98] on div "Import protocol" at bounding box center [610, 100] width 46 height 9
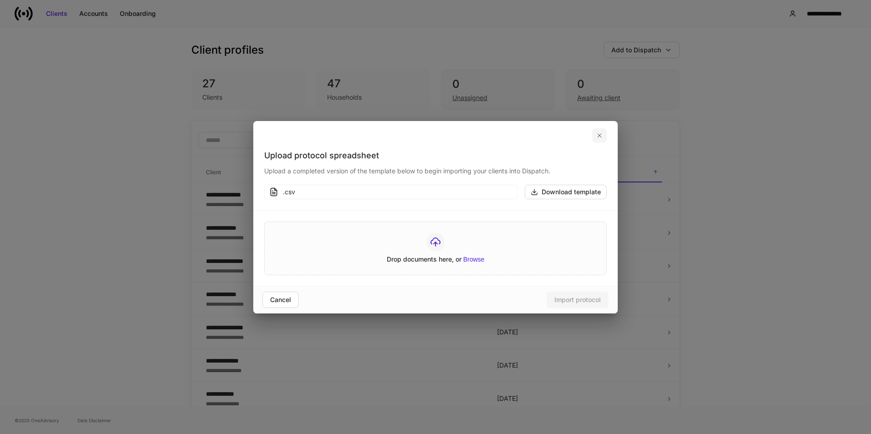
click at [595, 139] on button "button" at bounding box center [599, 135] width 15 height 15
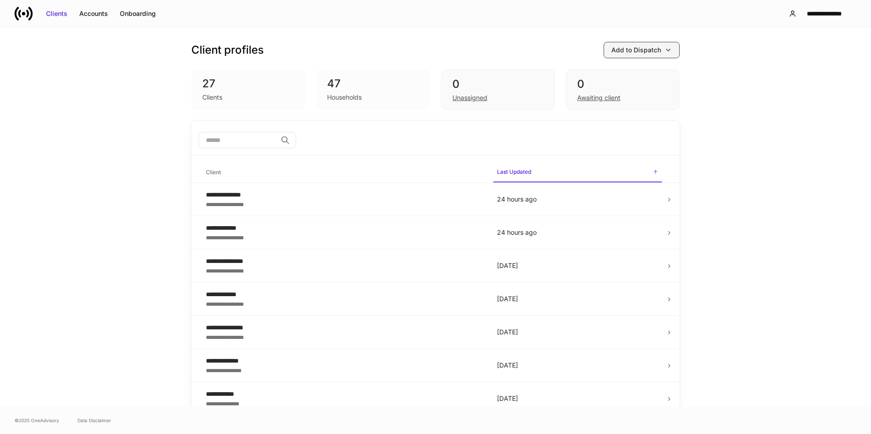
click at [646, 49] on div "Add to Dispatch" at bounding box center [636, 50] width 50 height 9
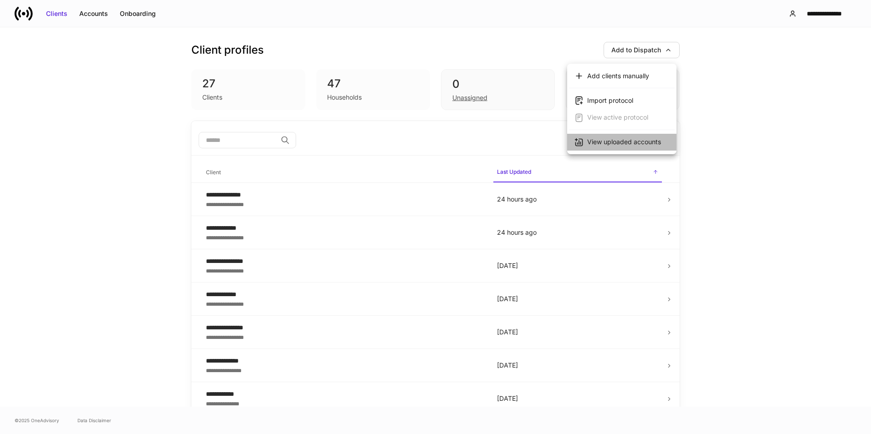
click at [623, 142] on div "View uploaded accounts" at bounding box center [624, 142] width 74 height 9
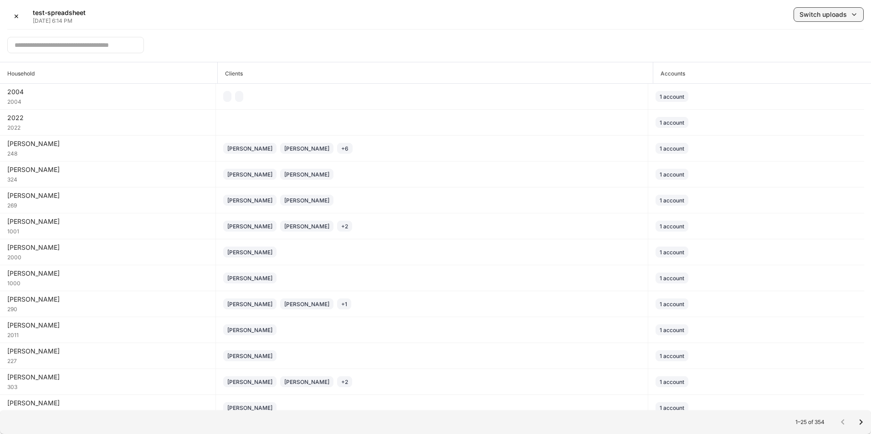
click at [820, 15] on div "Switch uploads" at bounding box center [822, 14] width 47 height 9
click at [794, 69] on div "[DATE] 17:43:11" at bounding box center [784, 71] width 46 height 9
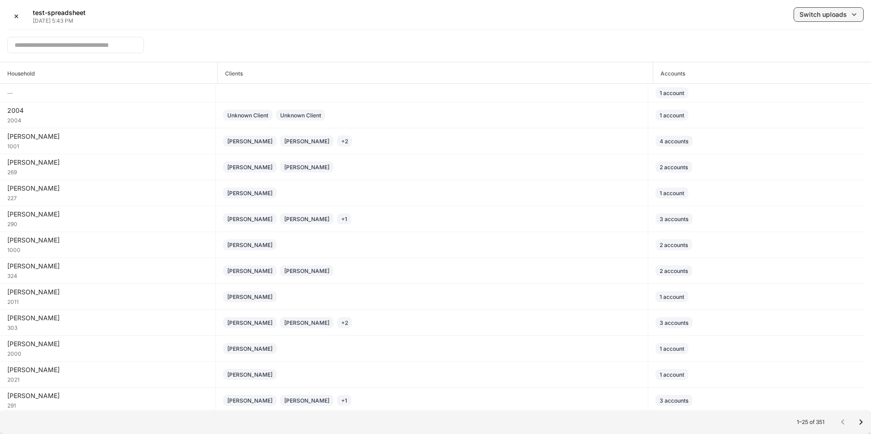
click at [823, 14] on div "Switch uploads" at bounding box center [822, 14] width 47 height 9
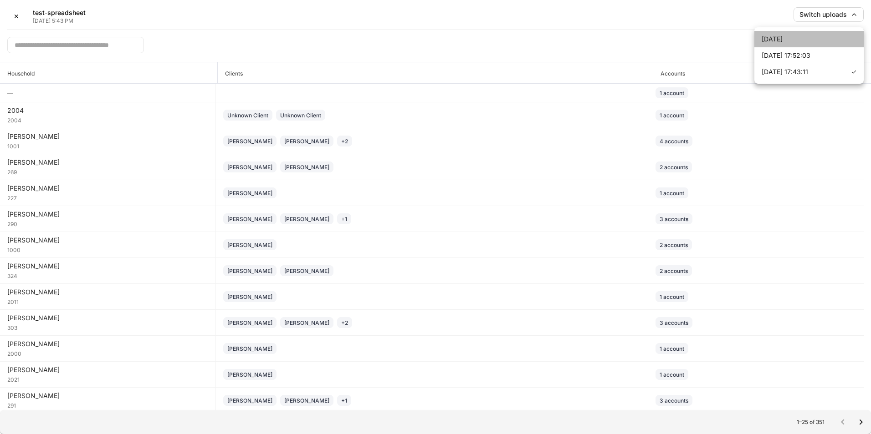
click at [804, 38] on li "[DATE]" at bounding box center [808, 39] width 109 height 16
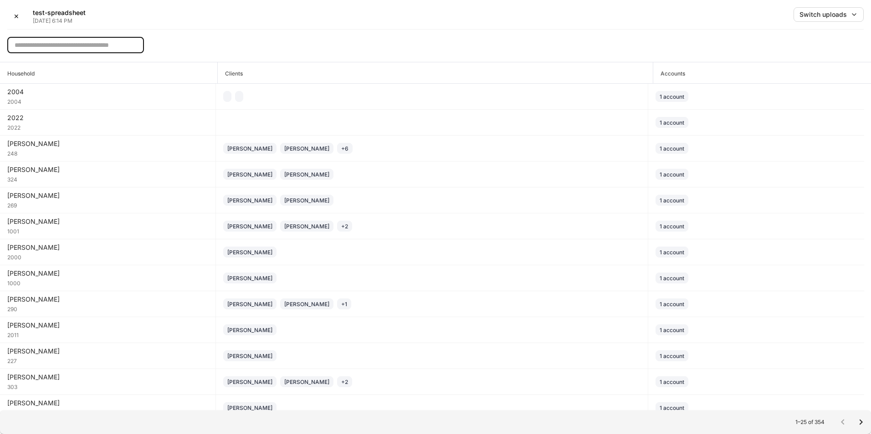
click at [121, 45] on input "text" at bounding box center [75, 45] width 137 height 16
click at [860, 424] on icon "Go to next page" at bounding box center [860, 422] width 11 height 11
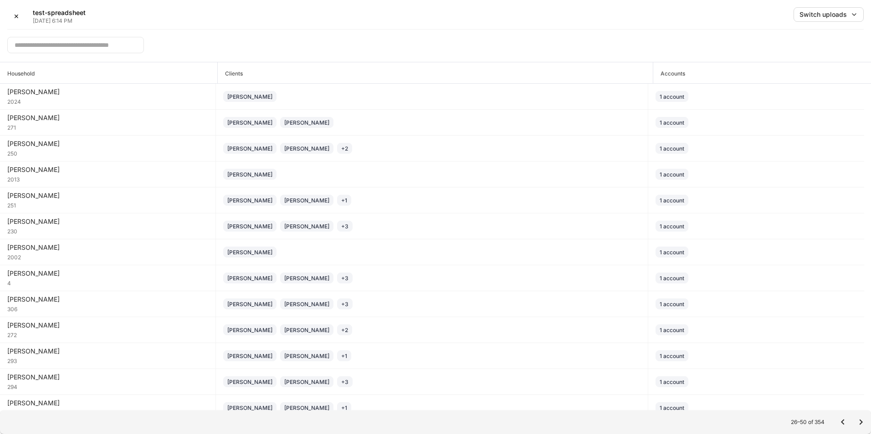
click at [862, 422] on icon "Go to next page" at bounding box center [860, 422] width 3 height 5
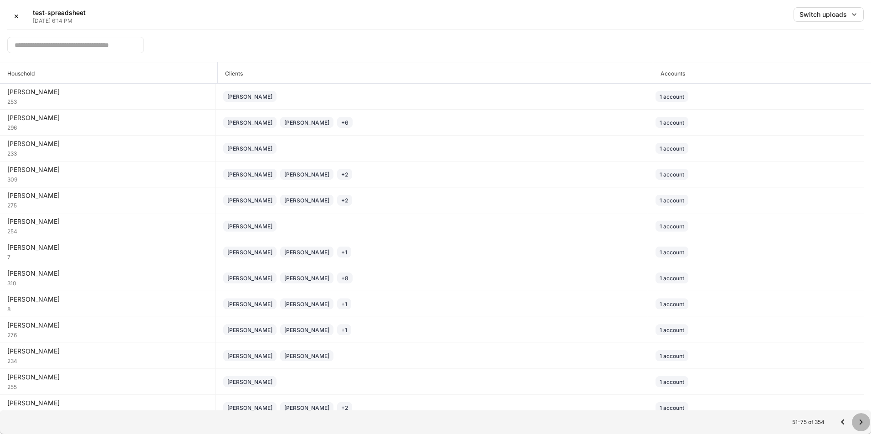
click at [862, 422] on icon "Go to next page" at bounding box center [860, 422] width 3 height 5
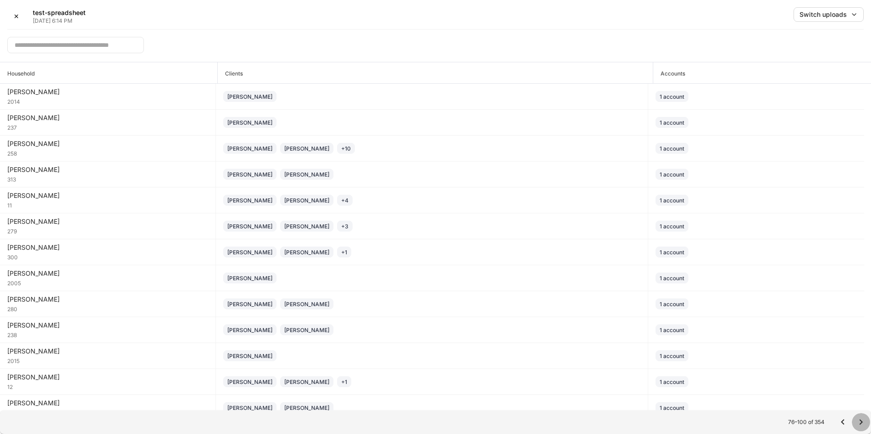
click at [862, 422] on icon "Go to next page" at bounding box center [860, 422] width 3 height 5
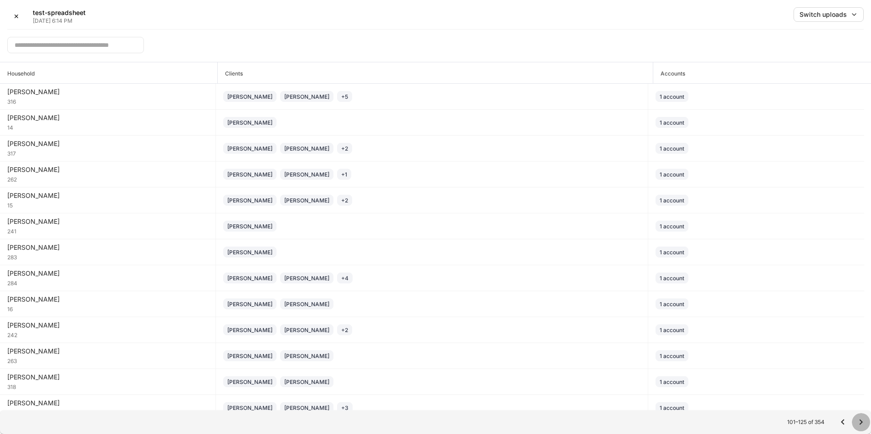
click at [862, 422] on icon "Go to next page" at bounding box center [860, 422] width 3 height 5
click at [862, 421] on icon "Go to next page" at bounding box center [860, 422] width 11 height 11
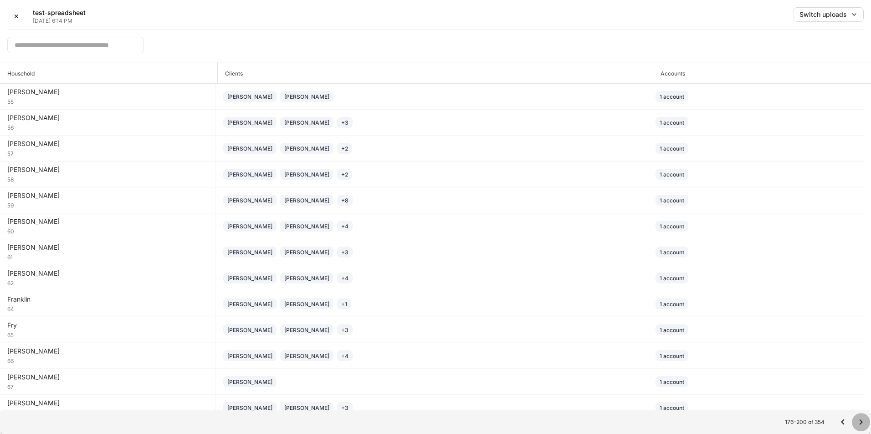
click at [862, 421] on icon "Go to next page" at bounding box center [860, 422] width 11 height 11
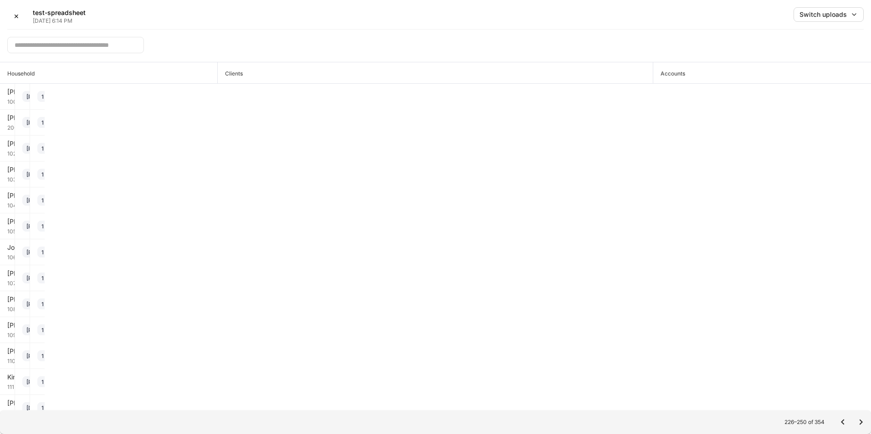
click at [862, 421] on icon "Go to next page" at bounding box center [860, 422] width 11 height 11
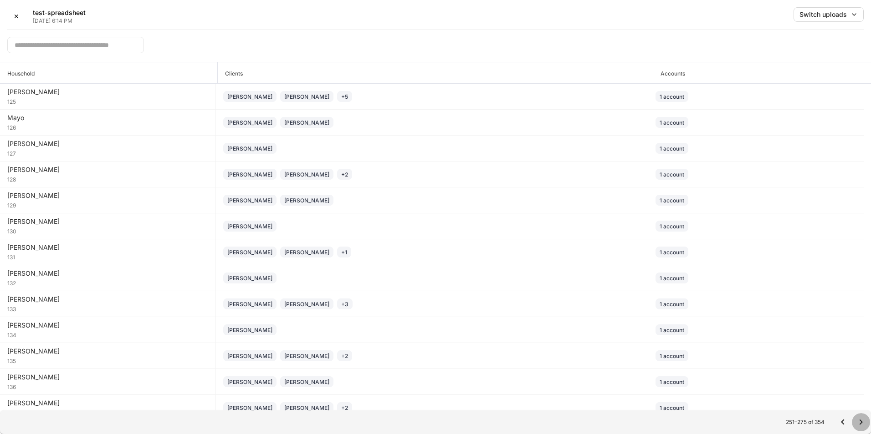
click at [862, 421] on icon "Go to next page" at bounding box center [860, 422] width 11 height 11
click at [862, 421] on div at bounding box center [851, 422] width 36 height 18
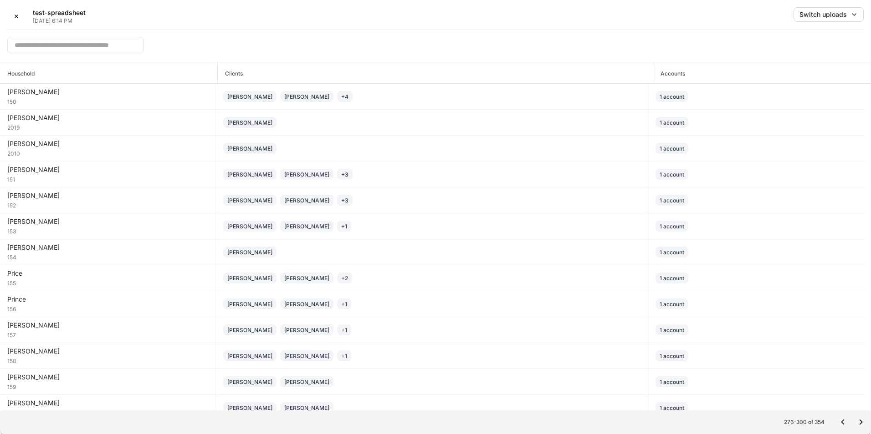
click at [862, 421] on icon "Go to next page" at bounding box center [860, 422] width 11 height 11
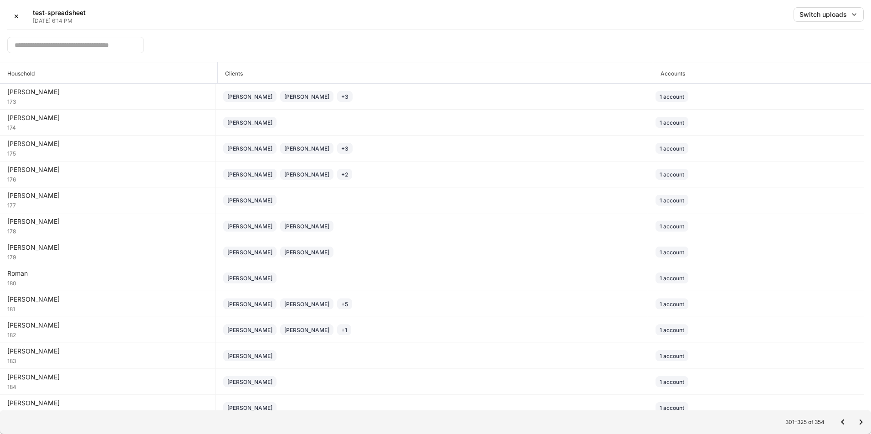
click at [862, 420] on icon "Go to next page" at bounding box center [860, 422] width 11 height 11
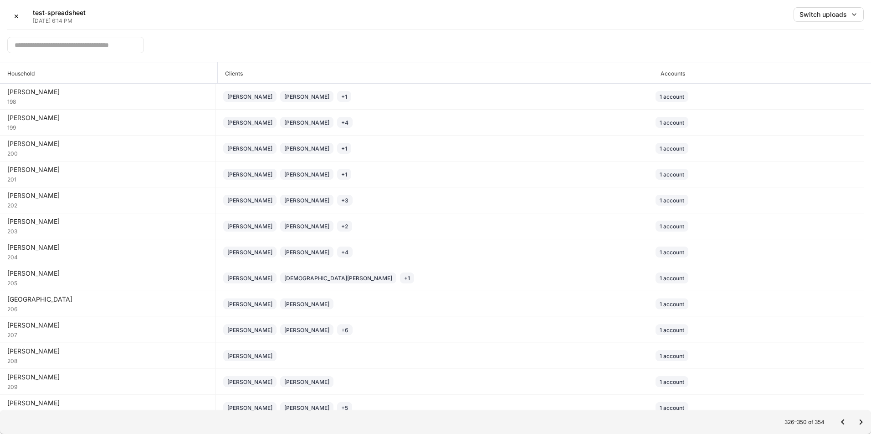
click at [862, 420] on icon "Go to next page" at bounding box center [860, 422] width 11 height 11
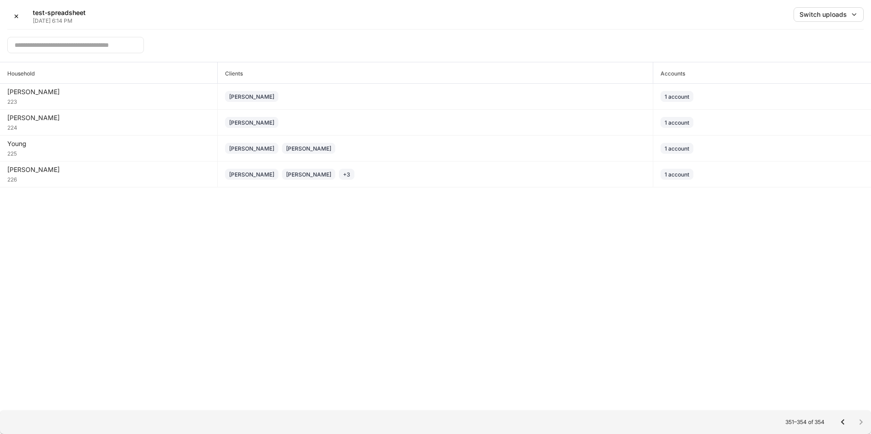
click at [862, 420] on div at bounding box center [851, 422] width 36 height 18
click at [844, 420] on icon "Go to previous page" at bounding box center [842, 422] width 11 height 11
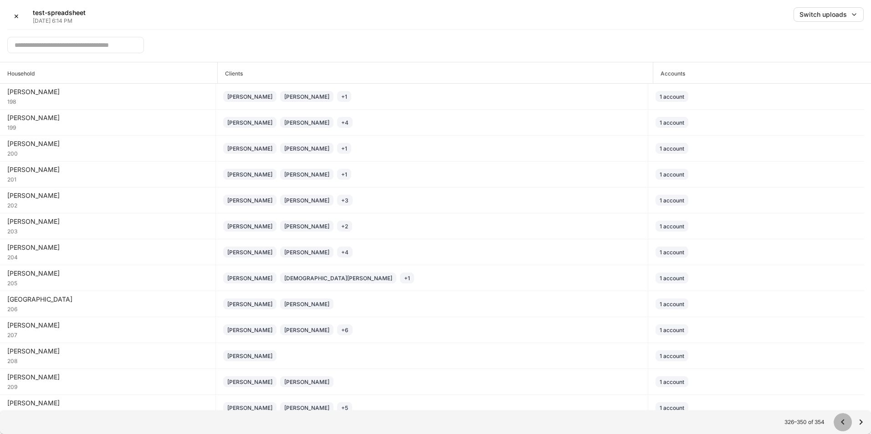
click at [844, 420] on icon "Go to previous page" at bounding box center [842, 422] width 11 height 11
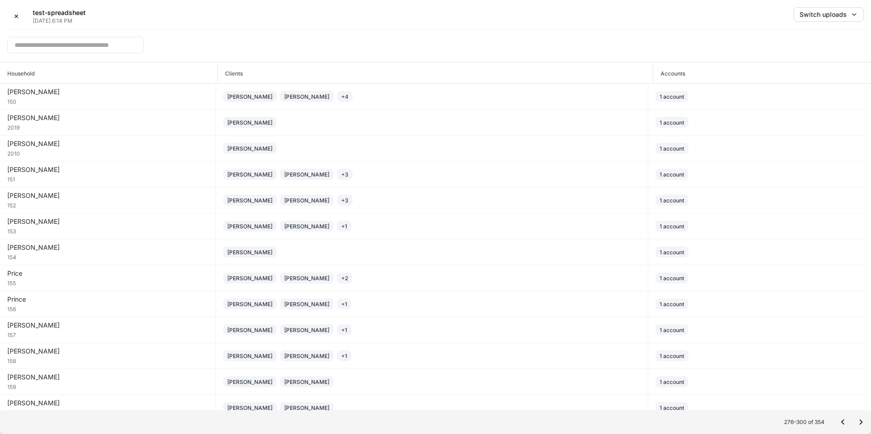
click at [844, 420] on icon "Go to previous page" at bounding box center [842, 422] width 11 height 11
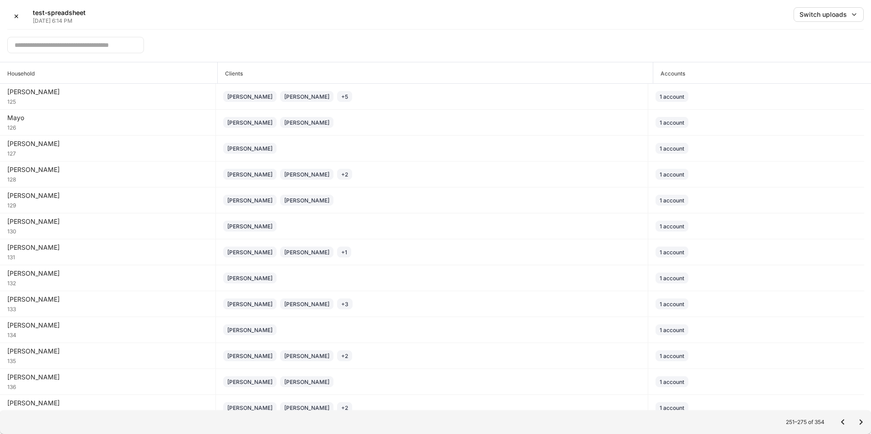
click at [844, 420] on icon "Go to previous page" at bounding box center [842, 422] width 11 height 11
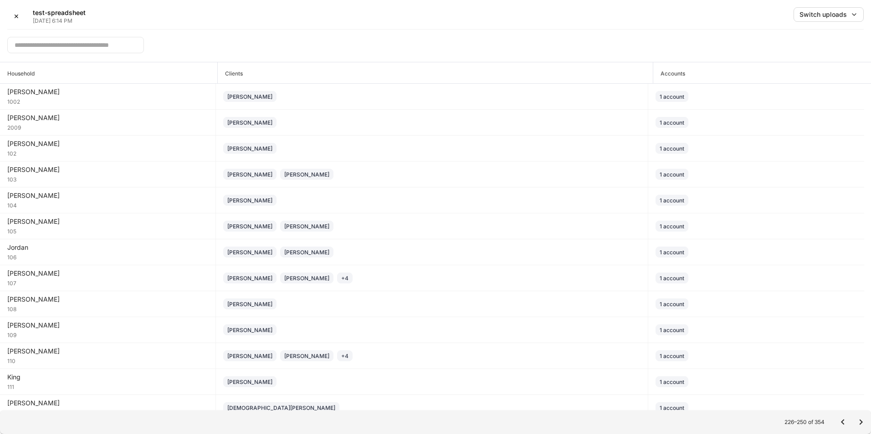
click at [844, 420] on icon "Go to previous page" at bounding box center [842, 422] width 11 height 11
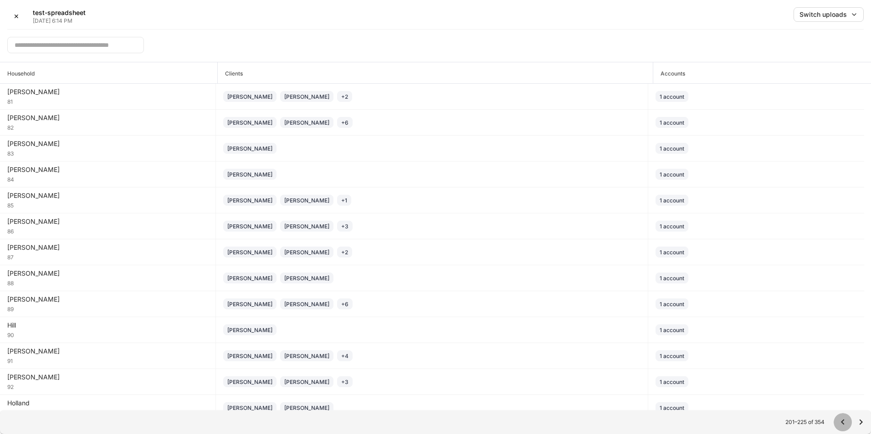
click at [844, 420] on icon "Go to previous page" at bounding box center [842, 422] width 11 height 11
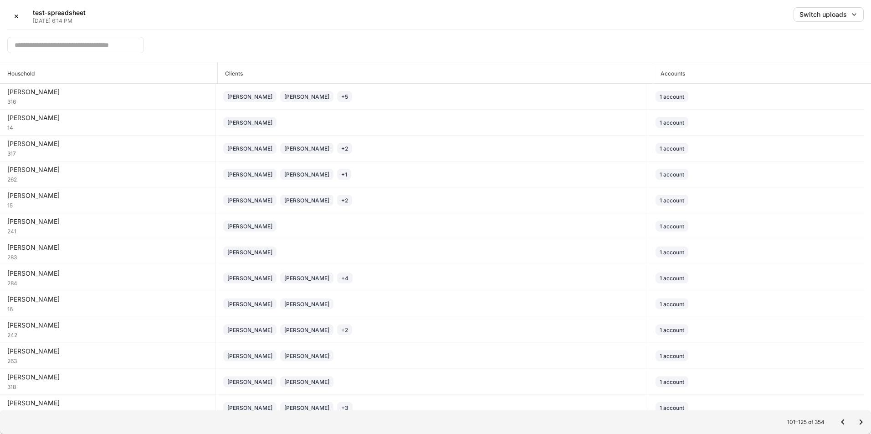
click at [844, 420] on icon "Go to previous page" at bounding box center [842, 422] width 11 height 11
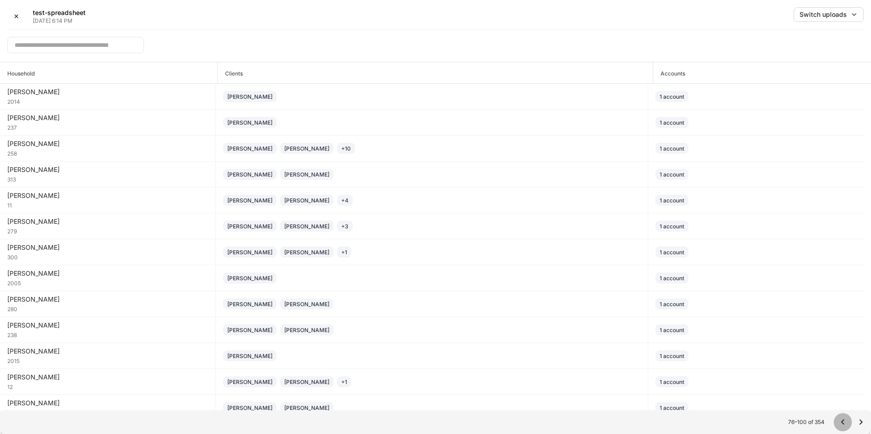
click at [844, 420] on icon "Go to previous page" at bounding box center [842, 422] width 11 height 11
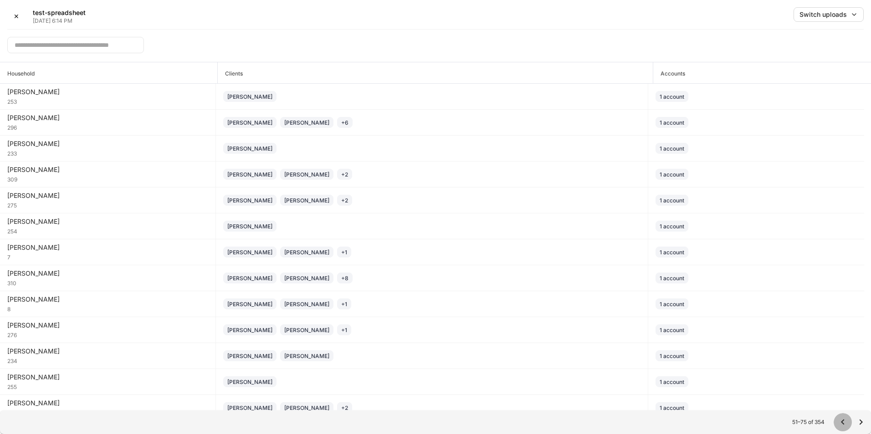
click at [844, 420] on icon "Go to previous page" at bounding box center [842, 422] width 11 height 11
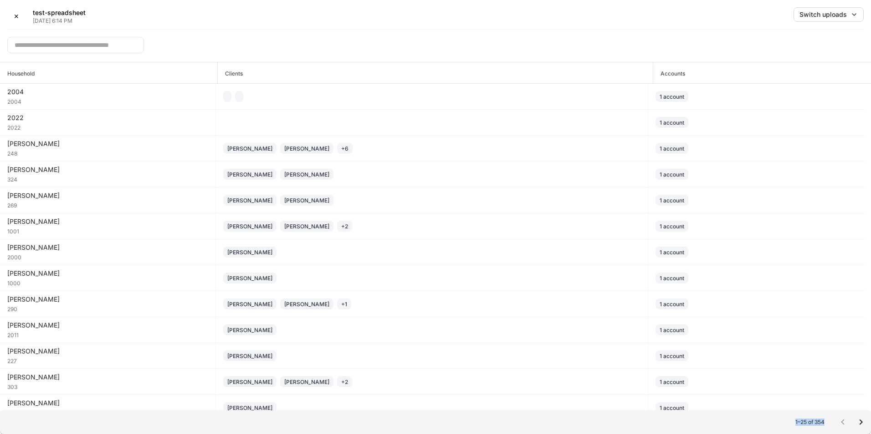
click at [844, 420] on div at bounding box center [851, 422] width 36 height 18
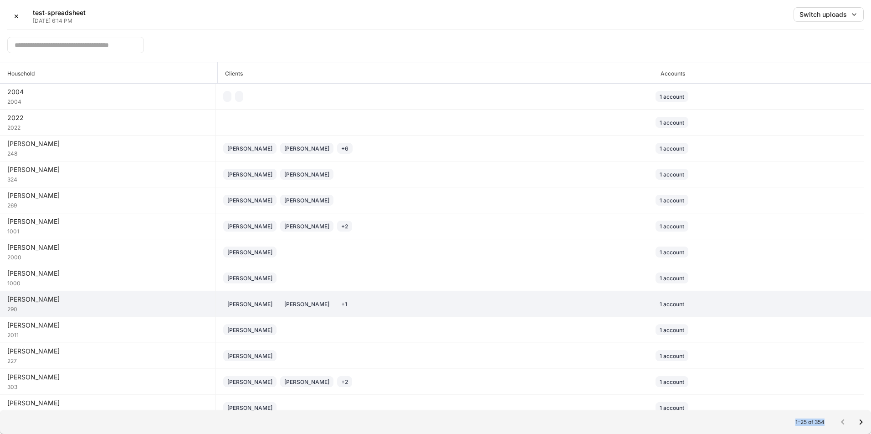
drag, startPoint x: 844, startPoint y: 420, endPoint x: 806, endPoint y: 296, distance: 130.4
click at [806, 296] on td "1 account" at bounding box center [756, 304] width 216 height 26
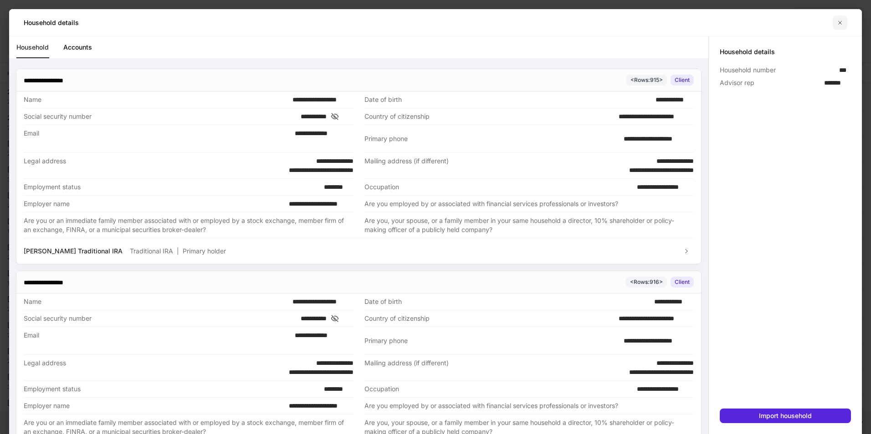
click at [842, 23] on icon "button" at bounding box center [839, 22] width 7 height 7
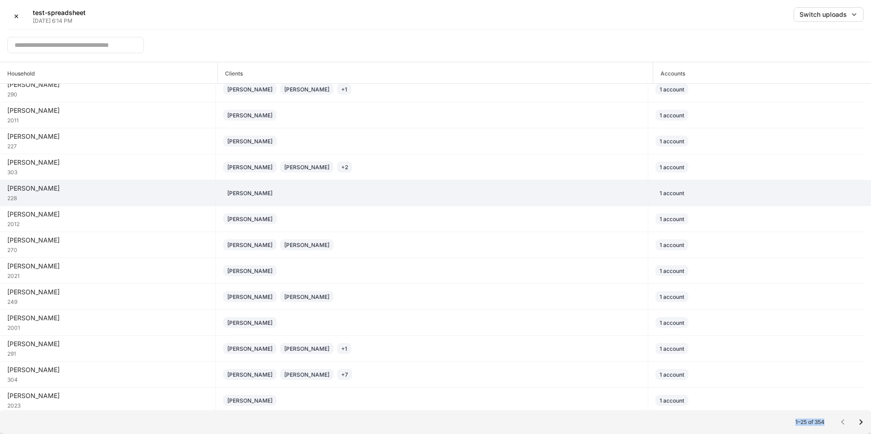
scroll to position [228, 0]
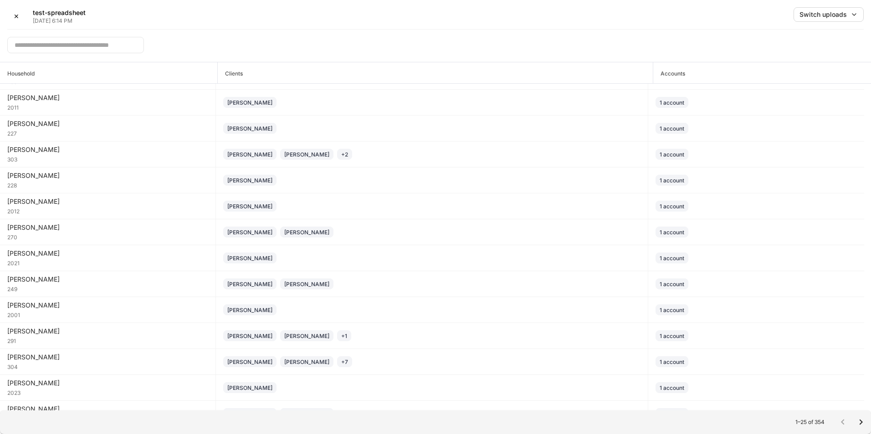
click at [87, 51] on input "text" at bounding box center [75, 45] width 137 height 16
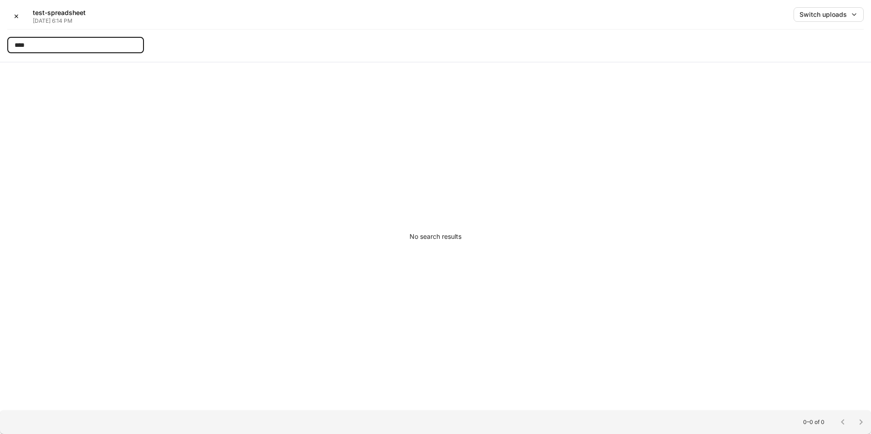
type input "****"
click at [11, 17] on button "✕" at bounding box center [16, 16] width 18 height 18
